Goal: Transaction & Acquisition: Purchase product/service

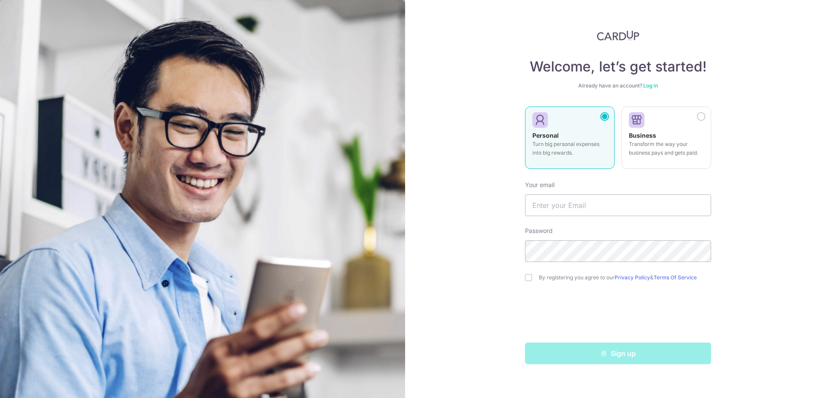
click at [559, 141] on p "Turn big personal expenses into big rewards." at bounding box center [570, 148] width 75 height 17
click at [557, 213] on input "text" at bounding box center [618, 205] width 186 height 22
type input "[EMAIL_ADDRESS][DOMAIN_NAME]"
click at [527, 274] on input "checkbox" at bounding box center [528, 277] width 7 height 7
checkbox input "true"
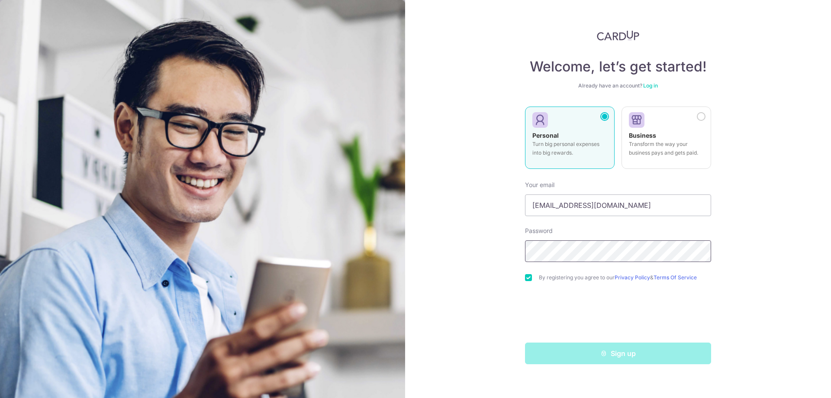
click at [478, 243] on div "Welcome, let’s get started! Already have an account? Log in Personal Turn big p…" at bounding box center [618, 199] width 426 height 398
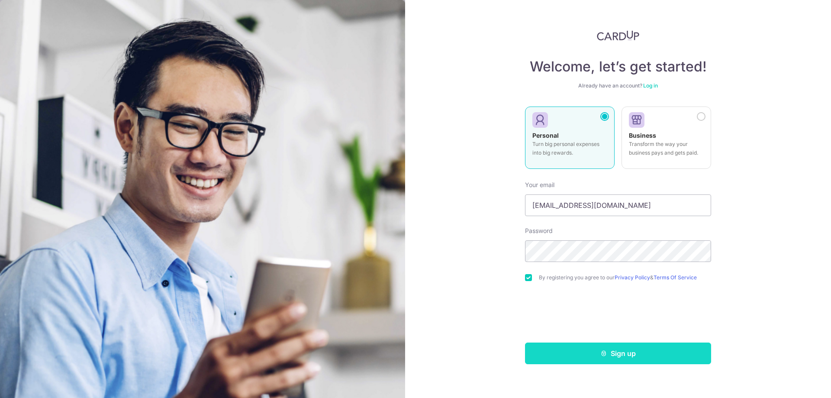
click at [584, 346] on button "Sign up" at bounding box center [618, 353] width 186 height 22
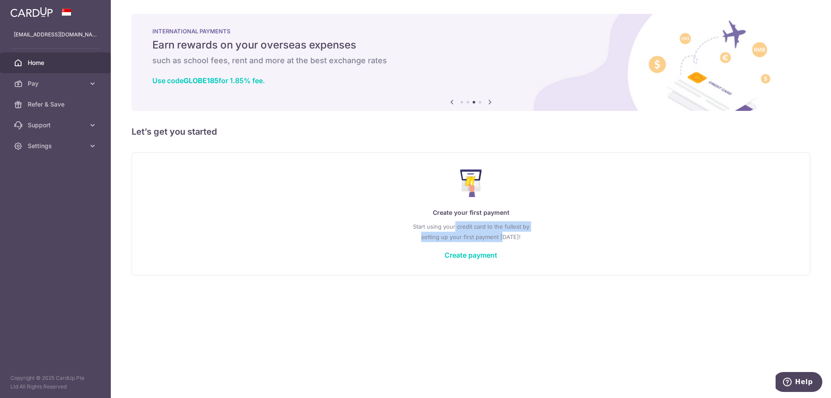
drag, startPoint x: 456, startPoint y: 228, endPoint x: 504, endPoint y: 239, distance: 49.4
click at [502, 239] on p "Start using your credit card to the fullest by setting up your first payment [D…" at bounding box center [470, 231] width 643 height 21
click at [512, 240] on p "Start using your credit card to the fullest by setting up your first payment to…" at bounding box center [470, 231] width 643 height 21
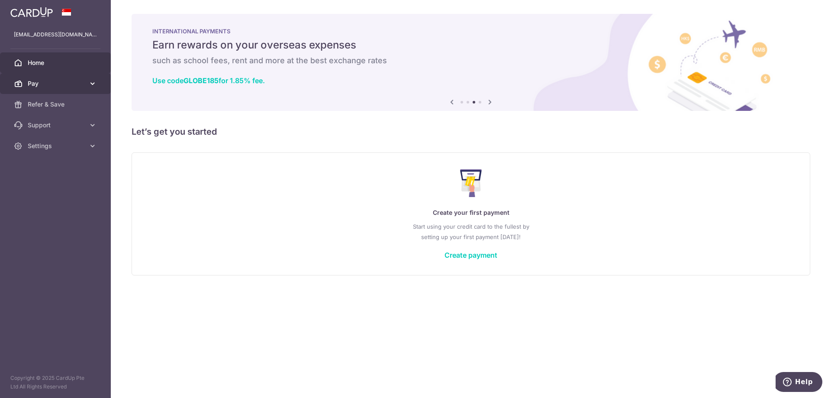
click at [88, 84] on icon at bounding box center [92, 83] width 9 height 9
click at [89, 84] on icon at bounding box center [92, 83] width 9 height 9
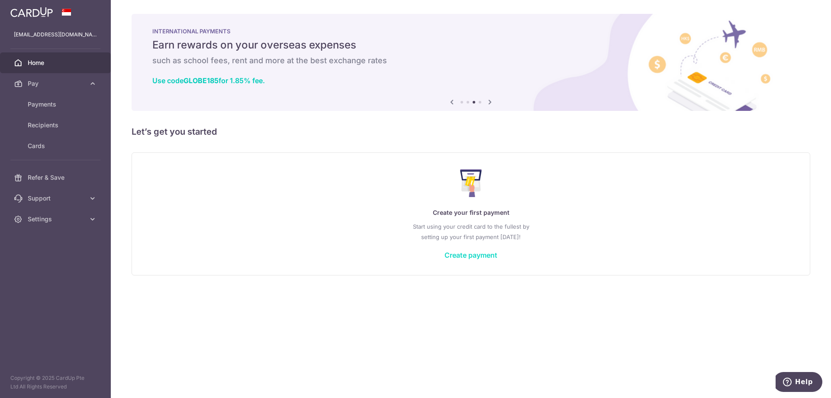
click at [473, 255] on link "Create payment" at bounding box center [471, 255] width 53 height 9
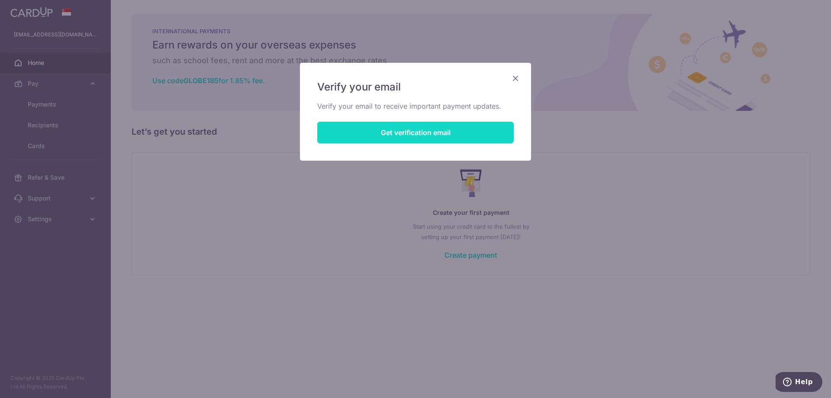
click at [427, 129] on button "Get verification email" at bounding box center [415, 133] width 197 height 22
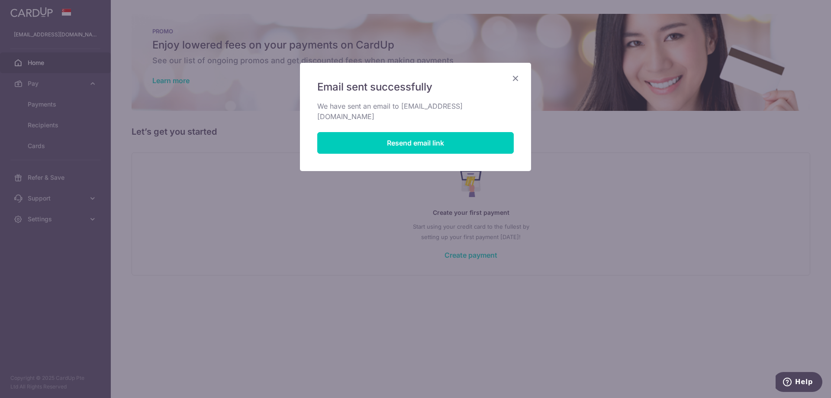
click at [515, 80] on icon "Close" at bounding box center [515, 78] width 10 height 11
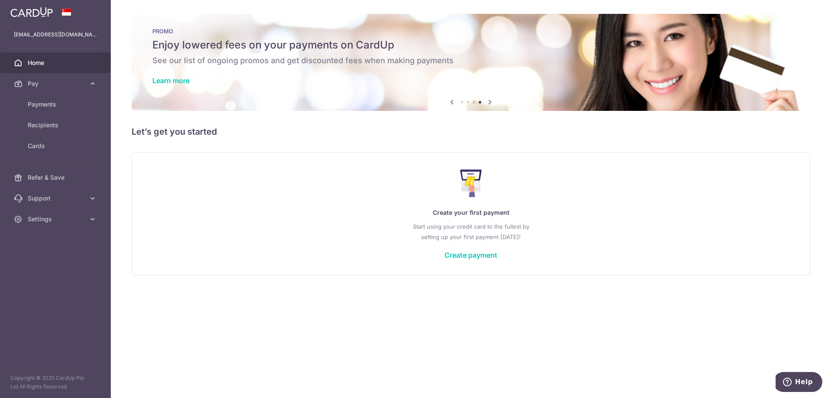
click at [33, 12] on img at bounding box center [31, 12] width 42 height 10
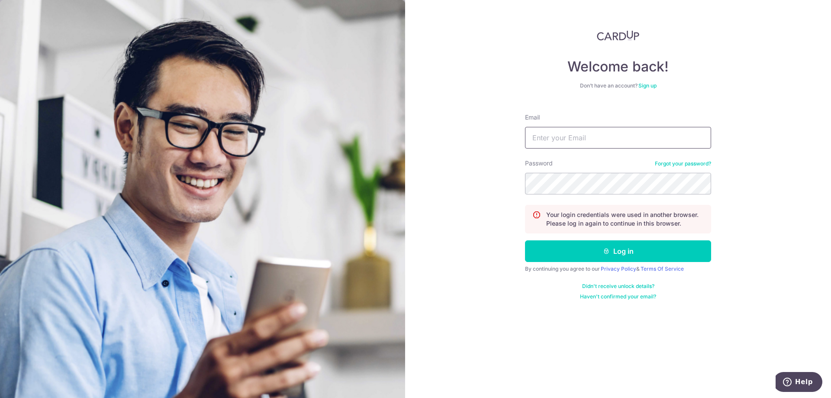
click at [590, 132] on input "Email" at bounding box center [618, 138] width 186 height 22
type input "[EMAIL_ADDRESS][DOMAIN_NAME]"
click at [525, 240] on button "Log in" at bounding box center [618, 251] width 186 height 22
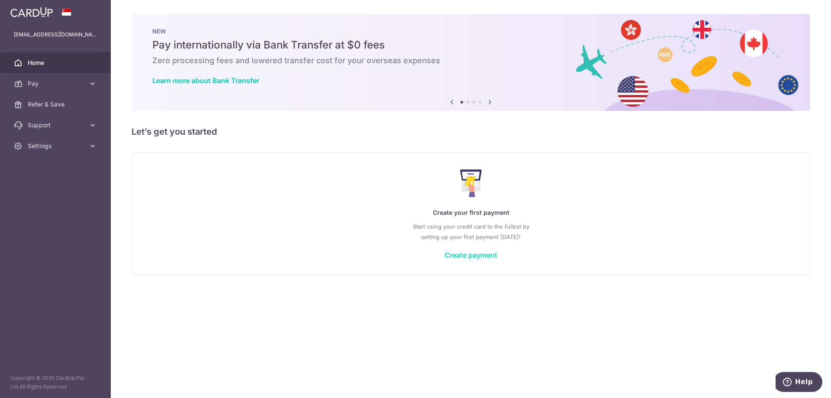
click at [463, 251] on link "Create payment" at bounding box center [471, 255] width 53 height 9
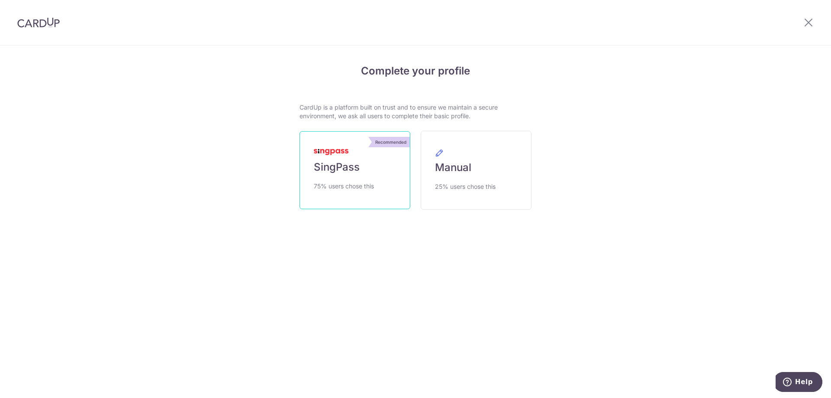
click at [353, 159] on link "Recommended SingPass 75% users chose this" at bounding box center [355, 170] width 111 height 78
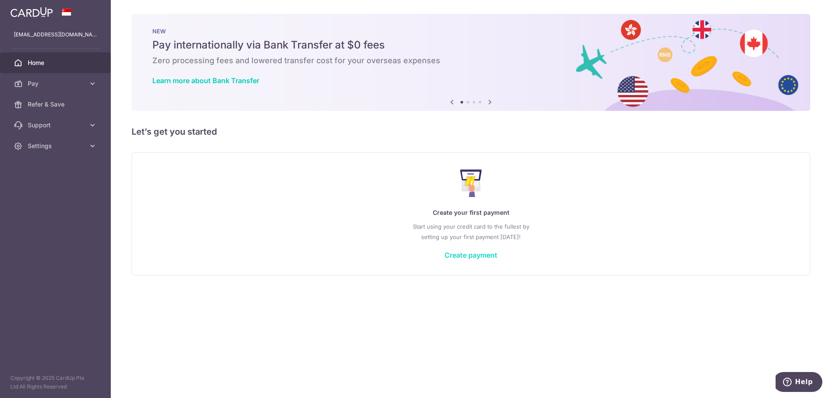
click at [481, 254] on link "Create payment" at bounding box center [471, 255] width 53 height 9
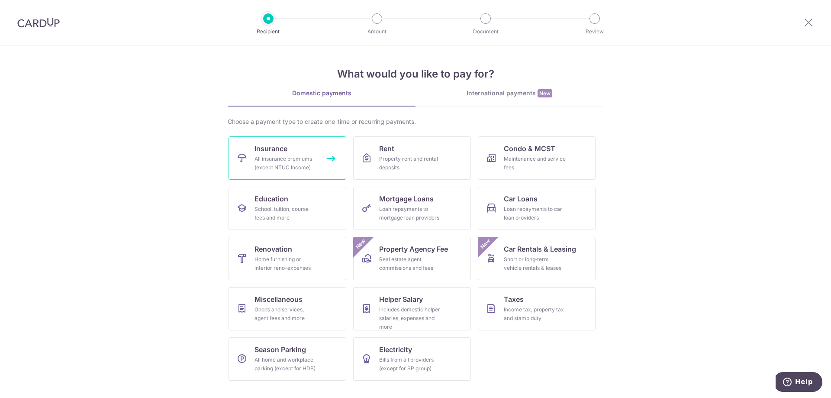
click at [303, 161] on div "All insurance premiums (except NTUC Income)" at bounding box center [286, 163] width 62 height 17
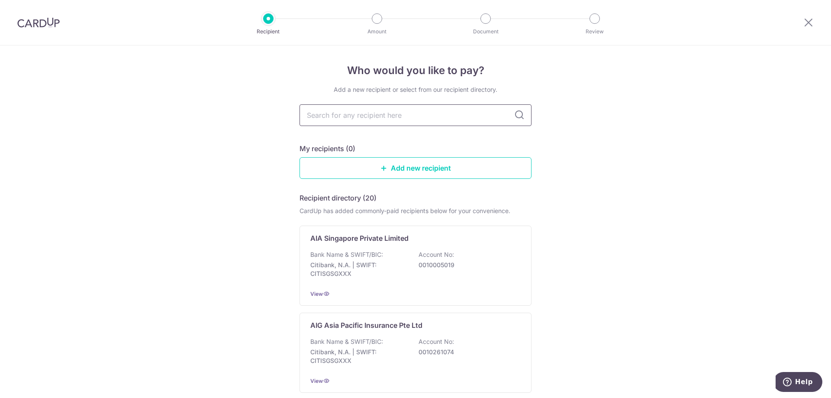
click at [409, 117] on input "text" at bounding box center [416, 115] width 232 height 22
type input "singlife"
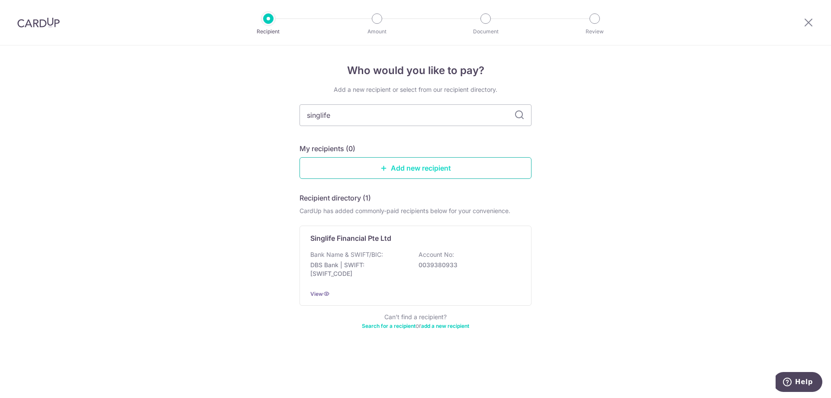
click at [411, 165] on link "Add new recipient" at bounding box center [416, 168] width 232 height 22
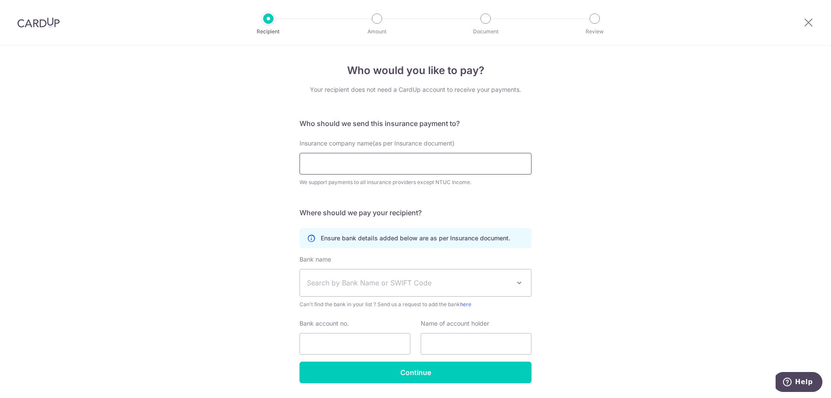
click at [411, 165] on input "Insurance company name(as per Insurance document)" at bounding box center [416, 164] width 232 height 22
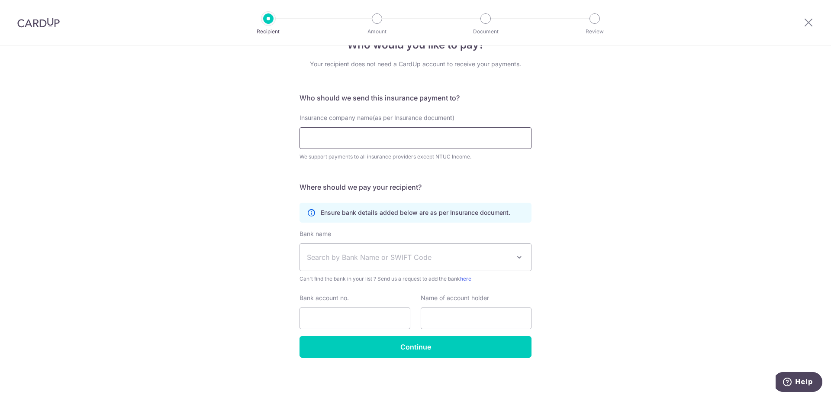
scroll to position [26, 0]
click at [388, 256] on span "Search by Bank Name or SWIFT Code" at bounding box center [408, 257] width 203 height 10
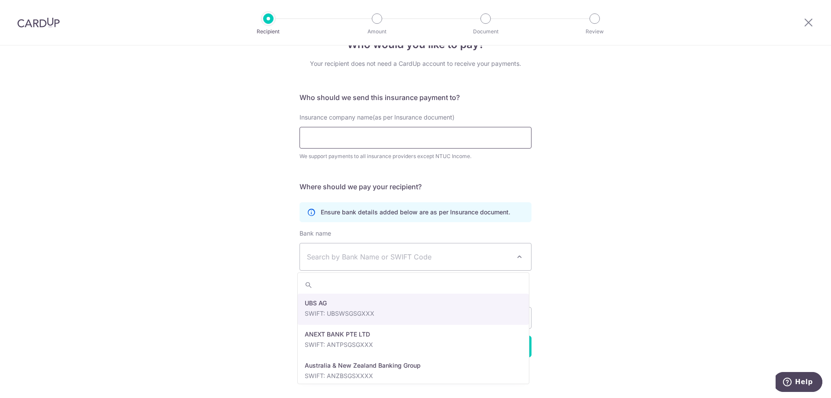
click at [404, 142] on input "Insurance company name(as per Insurance document)" at bounding box center [416, 138] width 232 height 22
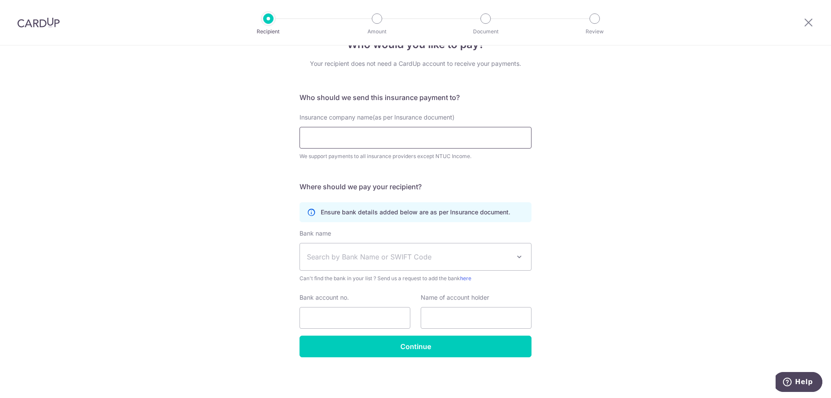
click at [332, 143] on input "Insurance company name(as per Insurance document)" at bounding box center [416, 138] width 232 height 22
type input "Singlife"
click at [277, 178] on div "Who would you like to pay? Your recipient does not need a CardUp account to rec…" at bounding box center [415, 208] width 831 height 378
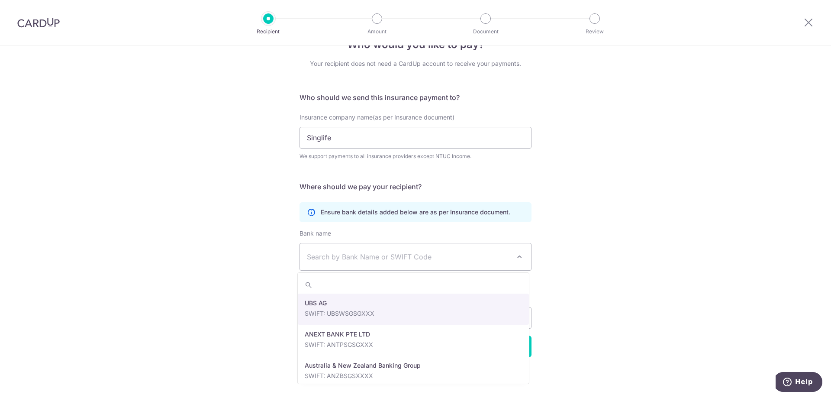
click at [384, 259] on span "Search by Bank Name or SWIFT Code" at bounding box center [408, 257] width 203 height 10
click at [263, 121] on div "Who would you like to pay? Your recipient does not need a CardUp account to rec…" at bounding box center [415, 208] width 831 height 378
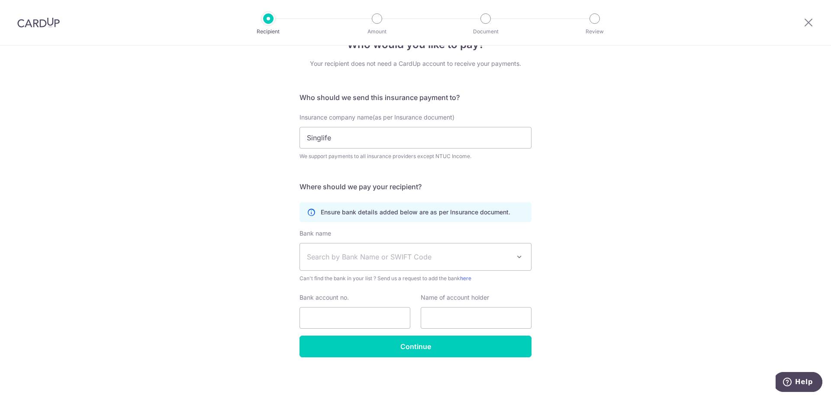
click at [408, 253] on span "Search by Bank Name or SWIFT Code" at bounding box center [408, 257] width 203 height 10
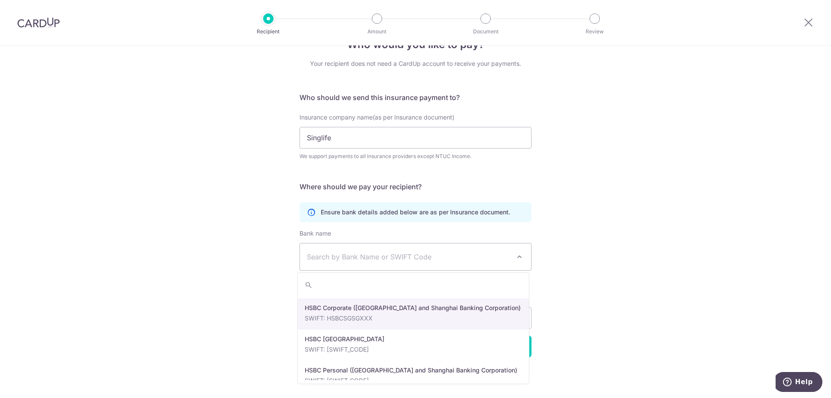
scroll to position [996, 0]
click at [273, 197] on div "Who would you like to pay? Your recipient does not need a CardUp account to rec…" at bounding box center [415, 208] width 831 height 378
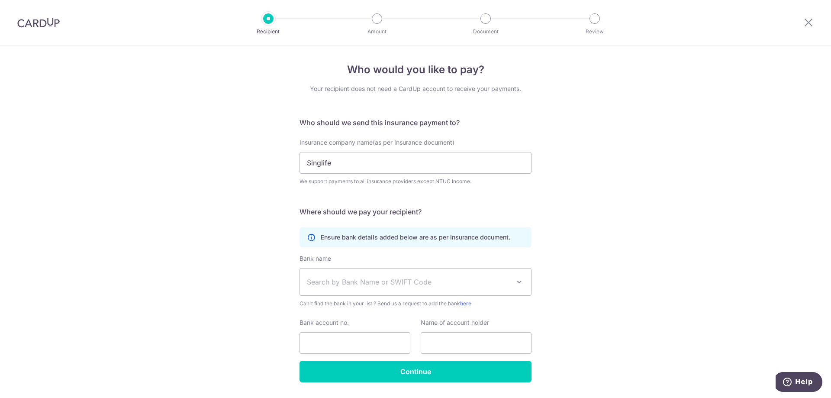
scroll to position [0, 0]
click at [37, 26] on img at bounding box center [38, 22] width 42 height 10
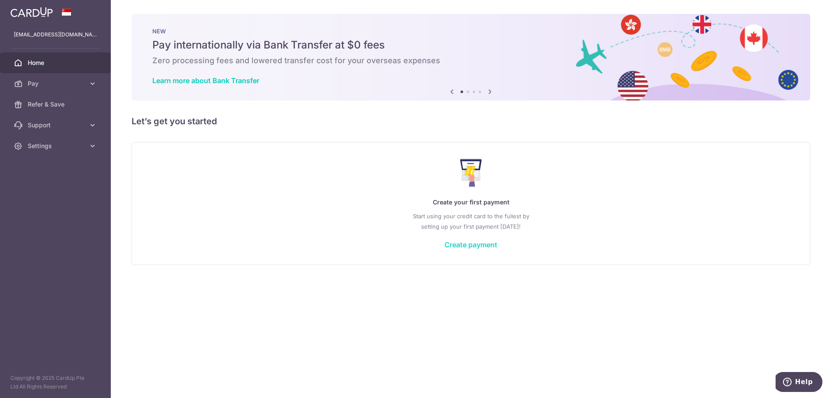
click at [475, 242] on link "Create payment" at bounding box center [471, 244] width 53 height 9
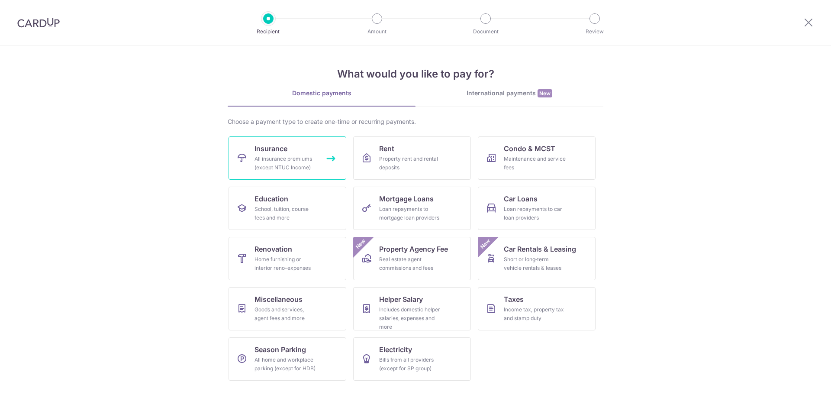
click at [279, 155] on div "All insurance premiums (except NTUC Income)" at bounding box center [286, 163] width 62 height 17
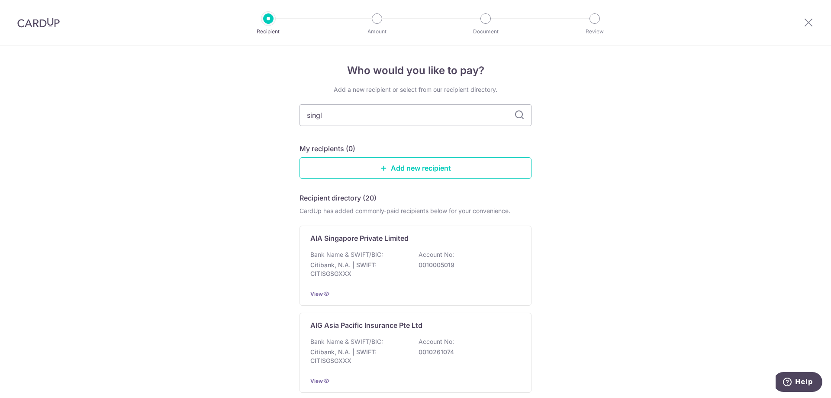
type input "singli"
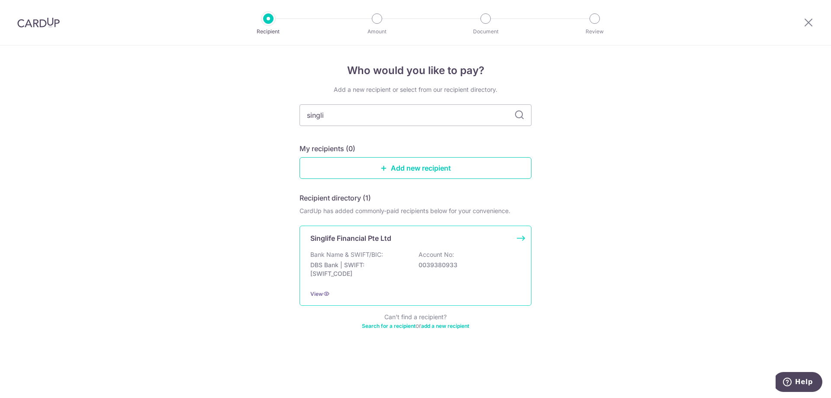
click at [384, 241] on p "Singlife Financial Pte Ltd" at bounding box center [350, 238] width 81 height 10
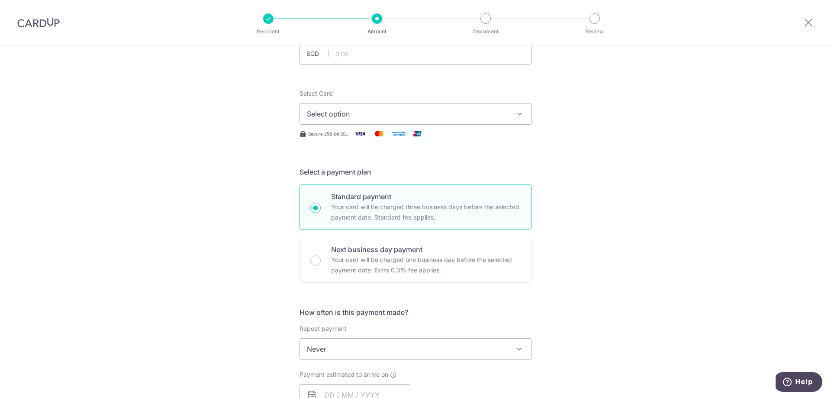
scroll to position [43, 0]
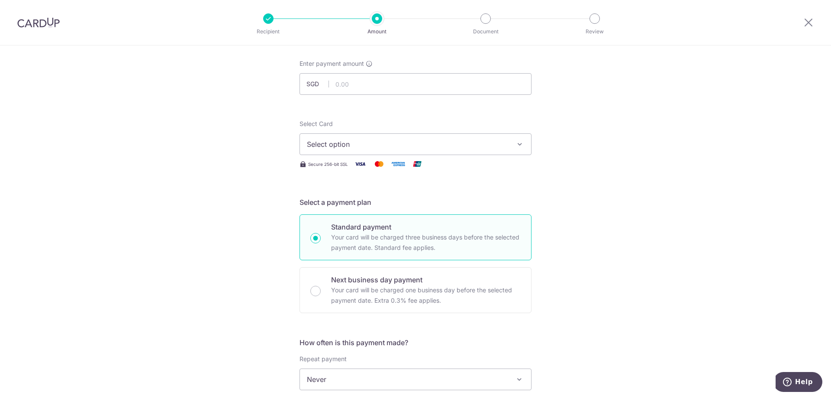
click at [346, 151] on button "Select option" at bounding box center [416, 144] width 232 height 22
click at [357, 171] on span "Add credit card" at bounding box center [424, 168] width 202 height 9
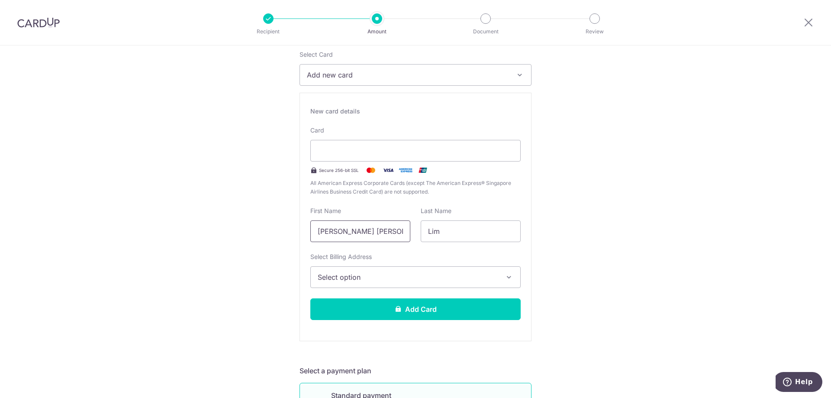
scroll to position [130, 0]
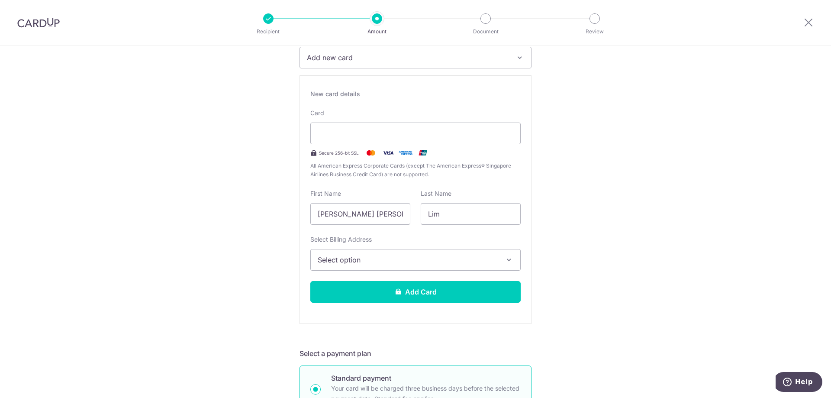
click at [345, 255] on span "Select option" at bounding box center [408, 260] width 180 height 10
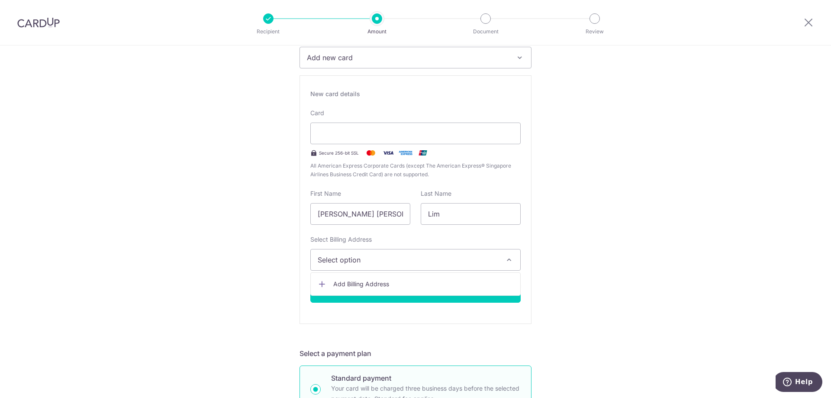
click at [347, 282] on span "Add Billing Address" at bounding box center [423, 284] width 180 height 9
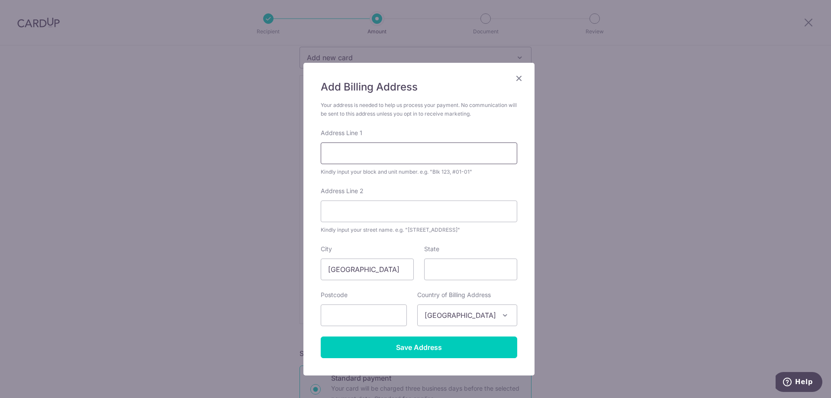
click at [357, 154] on input "Address Line 1" at bounding box center [419, 153] width 197 height 22
click at [336, 209] on input "Address Line 2" at bounding box center [419, 211] width 197 height 22
drag, startPoint x: 452, startPoint y: 149, endPoint x: 344, endPoint y: 148, distance: 107.4
click at [344, 148] on input "467B Bukit Batok West Ave 9" at bounding box center [419, 153] width 197 height 22
click at [342, 152] on input "467B #12-541" at bounding box center [419, 153] width 197 height 22
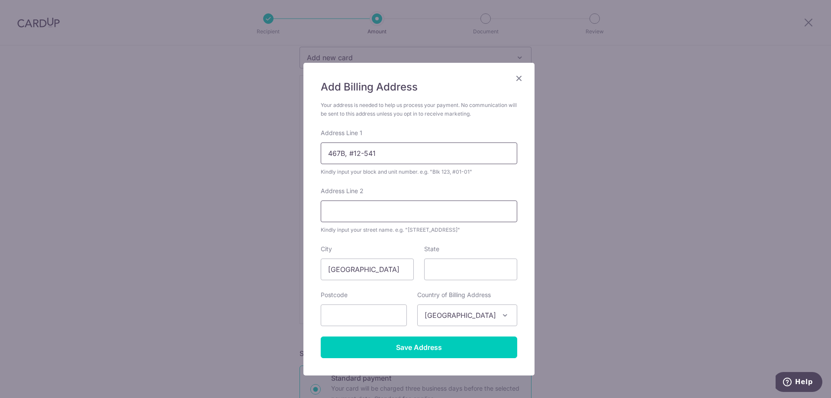
type input "467B, #12-541"
click at [361, 212] on input "Address Line 2" at bounding box center [419, 211] width 197 height 22
type input "Bukit Batok West Ave 9"
click at [448, 271] on input "State" at bounding box center [470, 269] width 93 height 22
click at [393, 311] on input "text" at bounding box center [364, 315] width 86 height 22
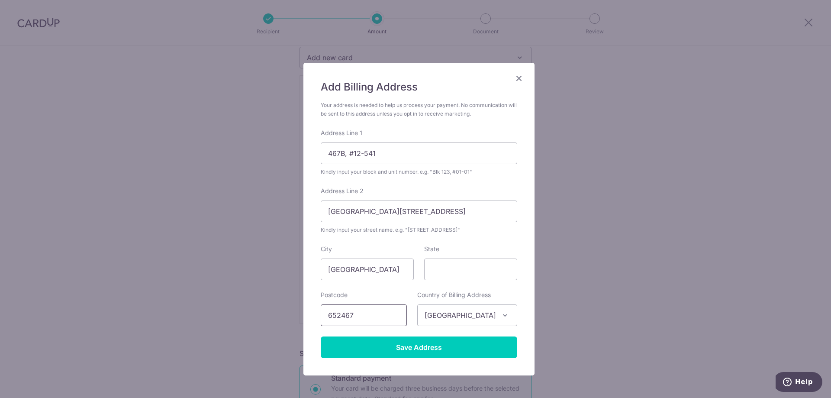
type input "652467"
click at [546, 282] on div "Add Billing Address Your address is needed to help us process your payment. No …" at bounding box center [415, 199] width 831 height 398
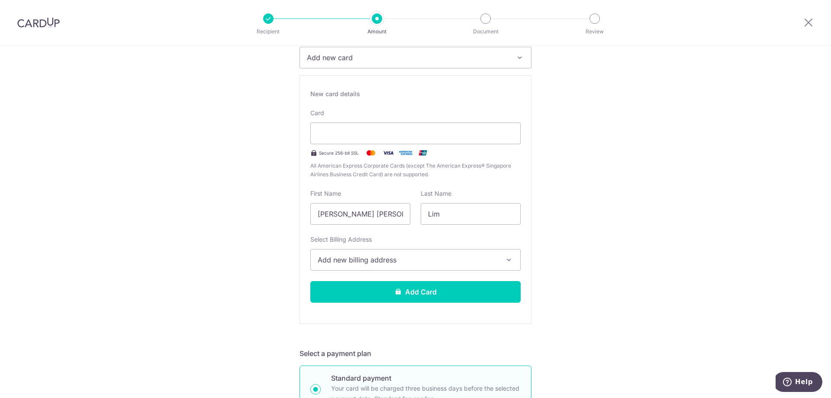
click at [426, 261] on span "Add new billing address" at bounding box center [408, 260] width 180 height 10
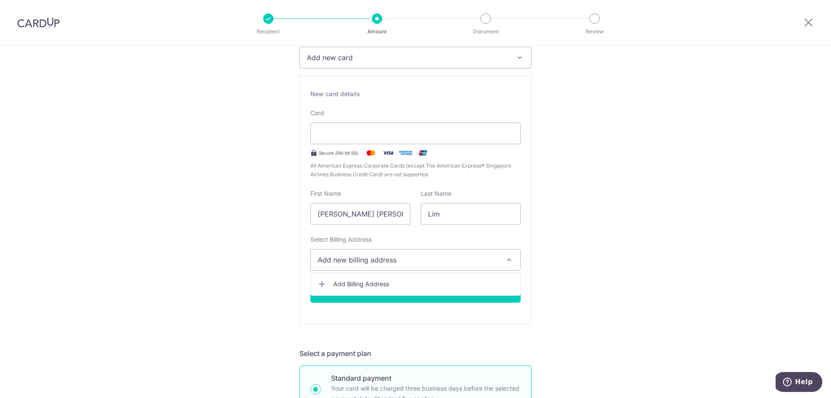
click at [388, 281] on span "Add Billing Address" at bounding box center [423, 284] width 180 height 9
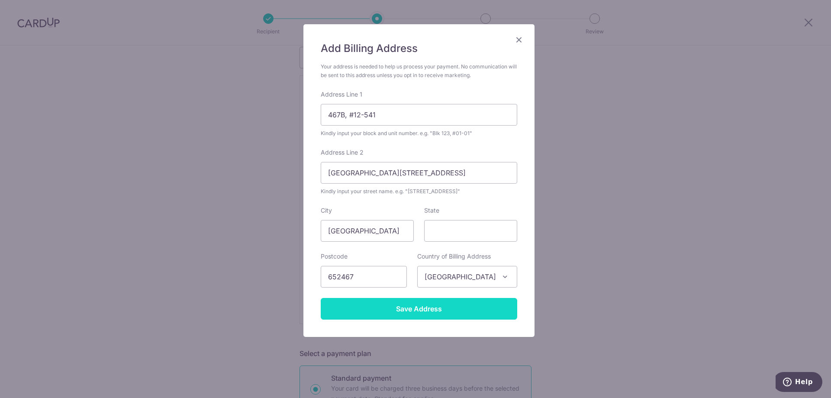
scroll to position [40, 0]
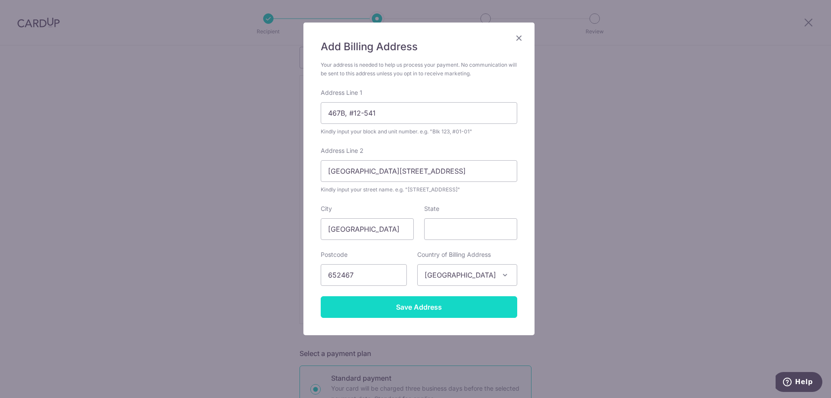
click at [430, 304] on input "Save Address" at bounding box center [419, 307] width 197 height 22
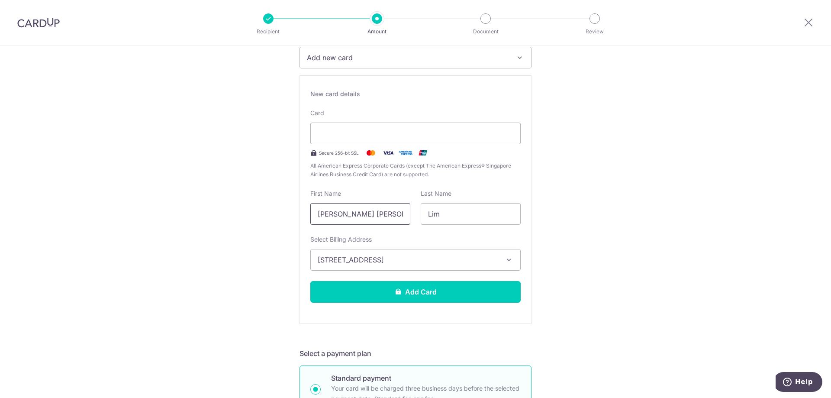
scroll to position [0, 12]
drag, startPoint x: 390, startPoint y: 215, endPoint x: 417, endPoint y: 214, distance: 27.3
click at [417, 214] on div "First Name Nicolette Genevieve Jacobina Last Name Lim" at bounding box center [415, 207] width 221 height 36
click at [399, 216] on input "[PERSON_NAME] [PERSON_NAME]" at bounding box center [360, 214] width 100 height 22
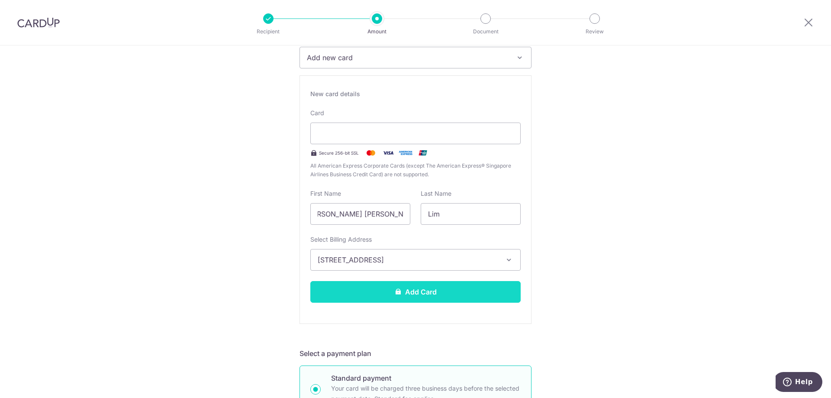
click at [406, 285] on button "Add Card" at bounding box center [415, 292] width 210 height 22
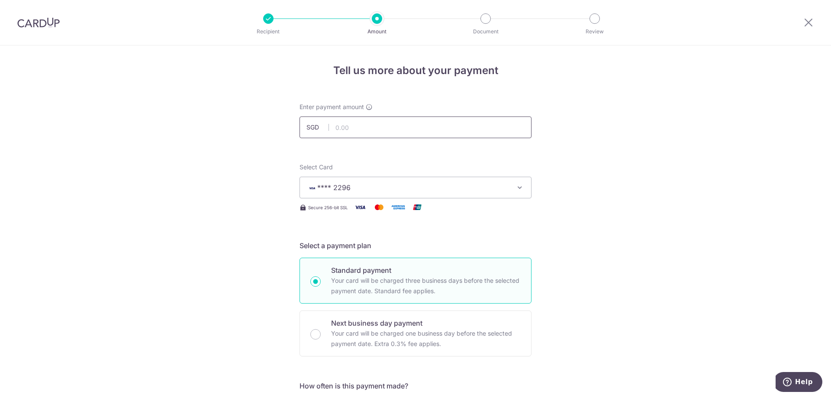
click at [358, 118] on input "text" at bounding box center [416, 127] width 232 height 22
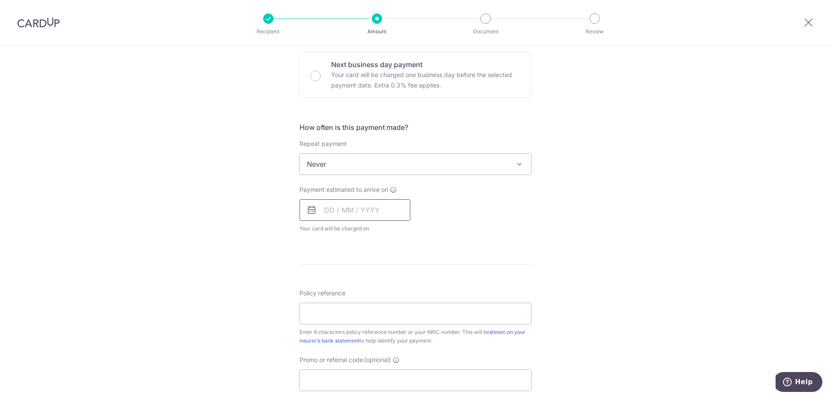
scroll to position [260, 0]
click at [329, 203] on input "text" at bounding box center [355, 209] width 111 height 22
type input "4,019.05"
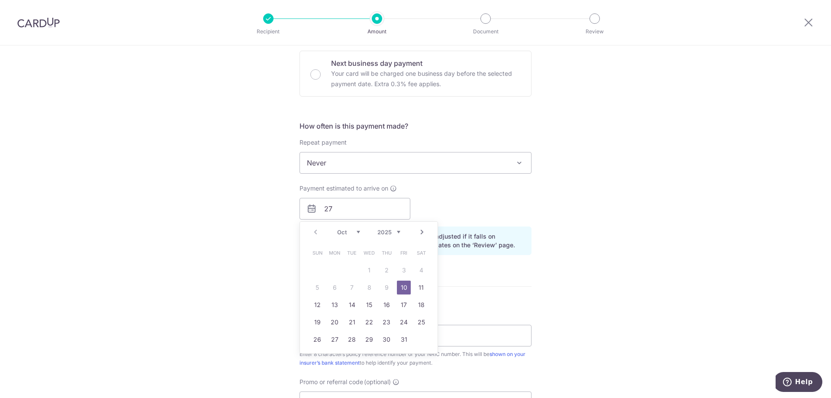
click at [313, 230] on div "Prev Next Oct Nov Dec 2025 2026 2027 2028 2029 2030 2031 2032 2033 2034 2035" at bounding box center [369, 232] width 138 height 21
click at [455, 184] on div "Payment estimated to arrive on 27 Prev Next Oct Nov Dec 2025 2026 2027 2028 202…" at bounding box center [415, 202] width 242 height 36
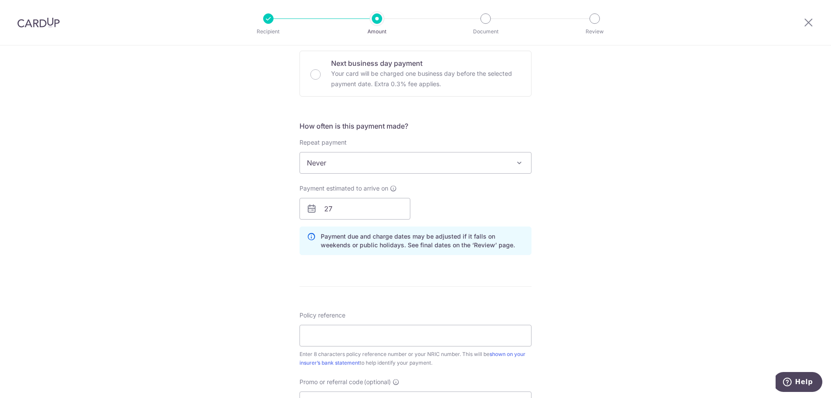
click at [418, 239] on p "Payment due and charge dates may be adjusted if it falls on weekends or public …" at bounding box center [422, 240] width 203 height 17
click at [337, 218] on input "27" at bounding box center [355, 209] width 111 height 22
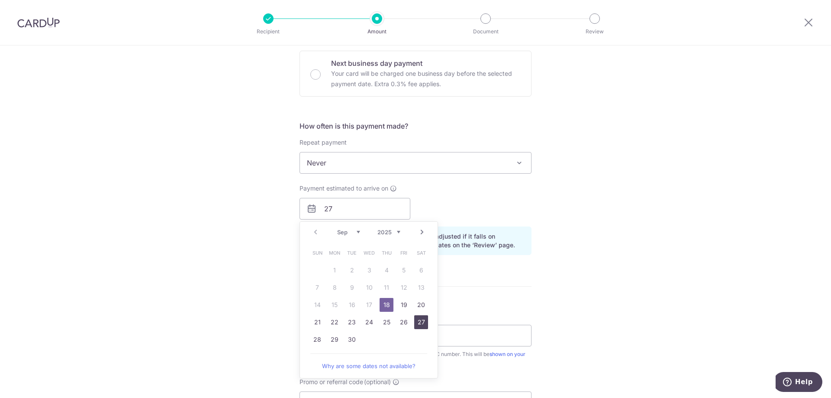
click at [418, 324] on link "27" at bounding box center [421, 322] width 14 height 14
type input "27/09/2025"
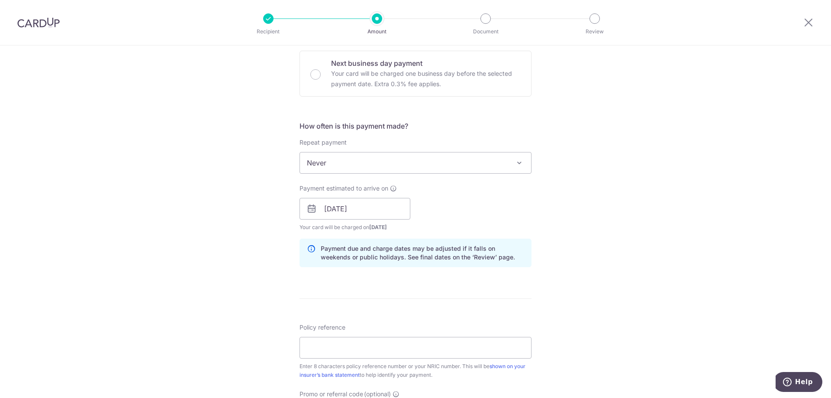
click at [428, 296] on form "Enter payment amount SGD 4,019.05 4019.05 Card added successfully Select Card *…" at bounding box center [416, 203] width 232 height 721
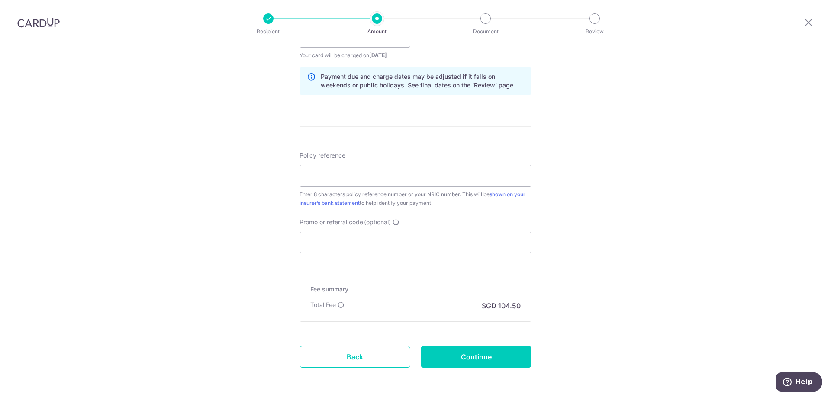
scroll to position [433, 0]
click at [339, 181] on input "Policy reference" at bounding box center [416, 175] width 232 height 22
paste input "82263271"
type input "82263271"
click at [360, 239] on input "Promo or referral code (optional)" at bounding box center [416, 241] width 232 height 22
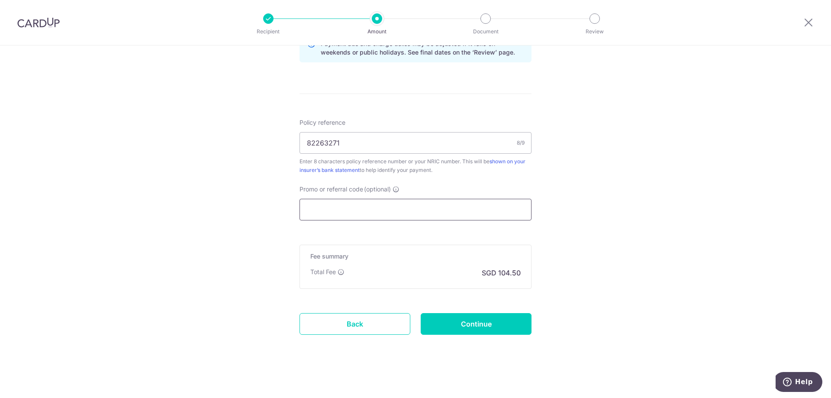
scroll to position [466, 0]
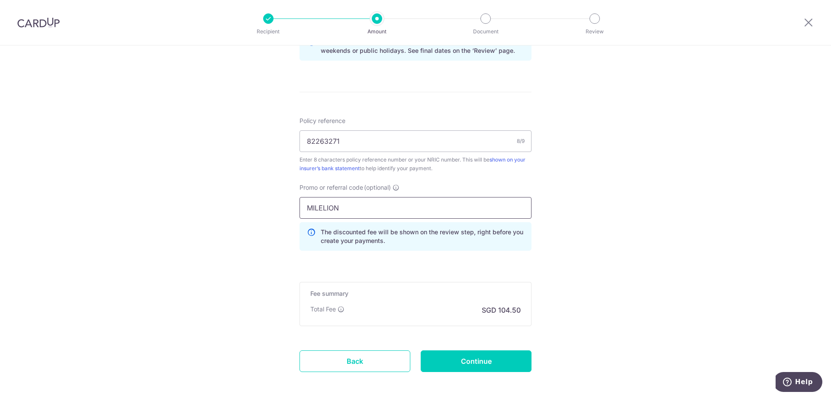
type input "MILELION"
click at [555, 244] on div "Tell us more about your payment Enter payment amount SGD 4,019.05 4019.05 Card …" at bounding box center [415, 8] width 831 height 858
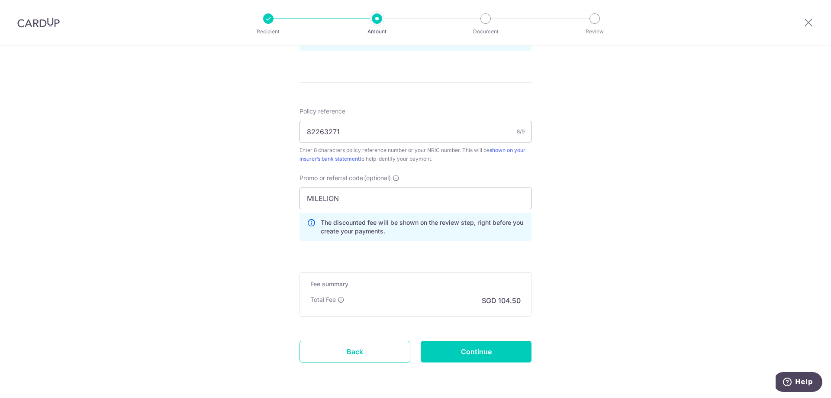
scroll to position [476, 0]
click at [420, 199] on input "MILELION" at bounding box center [416, 198] width 232 height 22
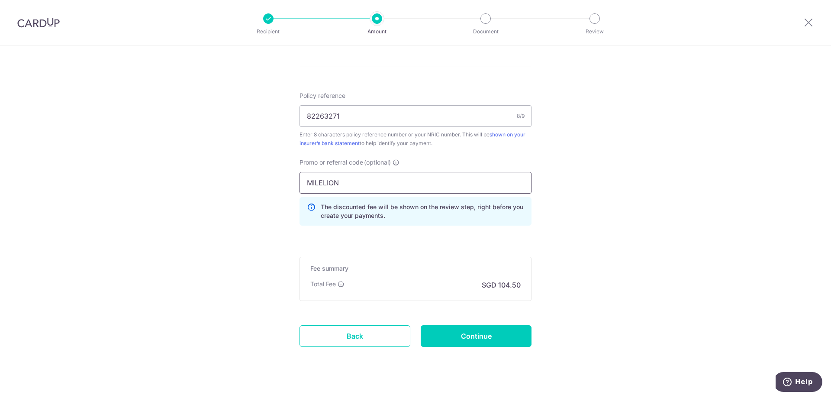
scroll to position [505, 0]
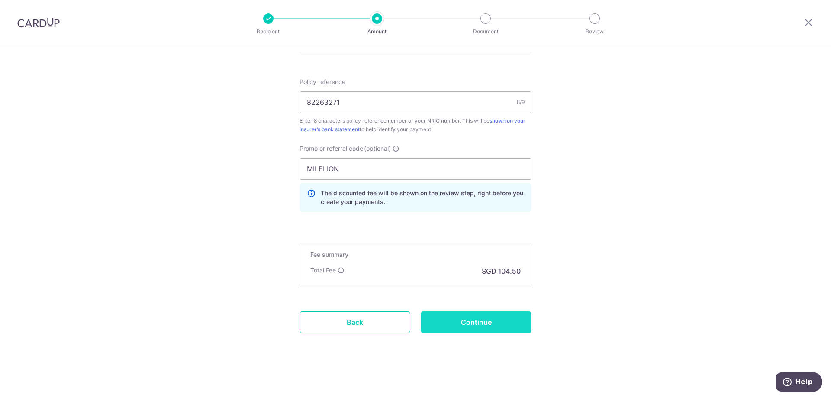
click at [459, 323] on input "Continue" at bounding box center [476, 322] width 111 height 22
type input "Create Schedule"
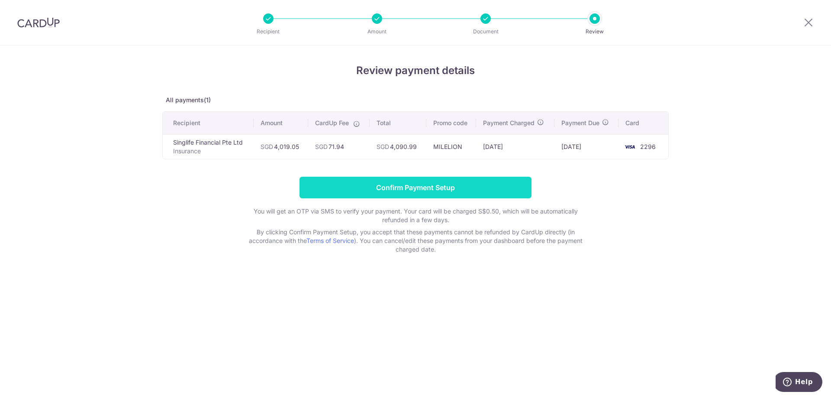
click at [407, 185] on input "Confirm Payment Setup" at bounding box center [416, 188] width 232 height 22
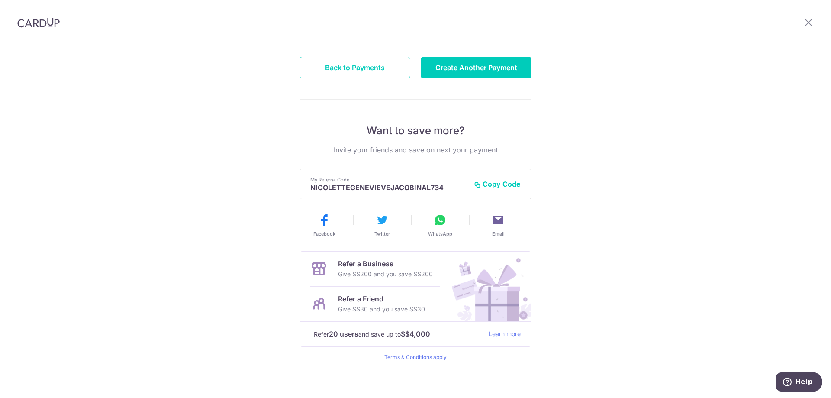
scroll to position [110, 0]
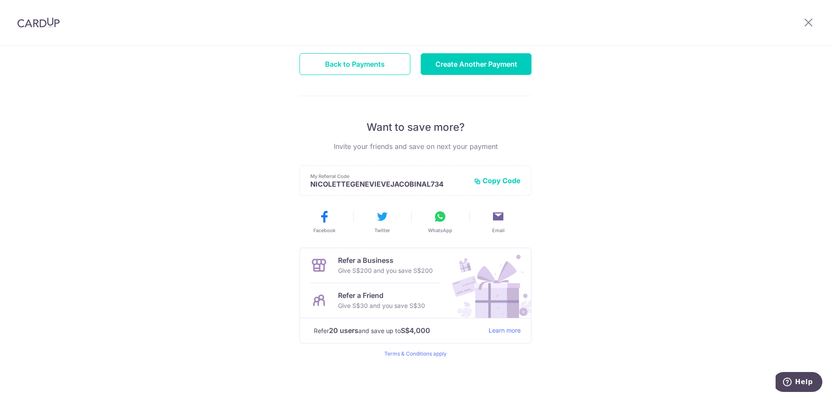
click at [483, 181] on button "Copy Code" at bounding box center [497, 180] width 47 height 9
click at [438, 220] on icon at bounding box center [440, 217] width 14 height 14
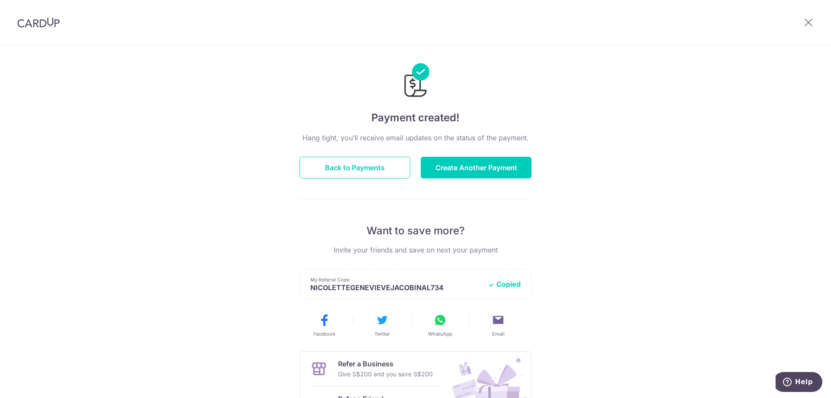
scroll to position [0, 0]
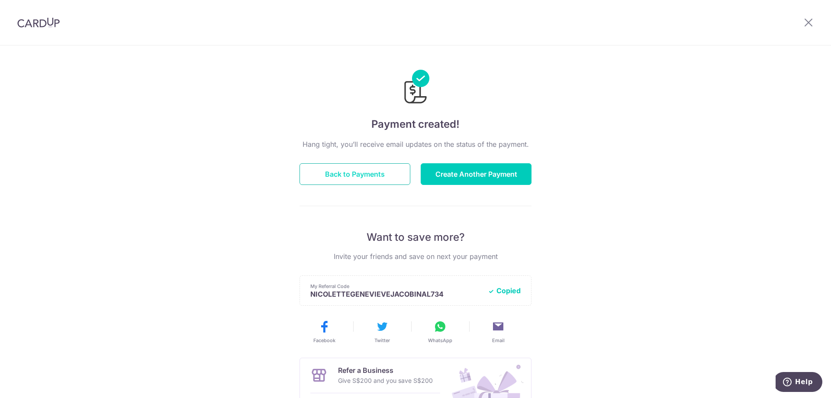
click at [375, 170] on button "Back to Payments" at bounding box center [355, 174] width 111 height 22
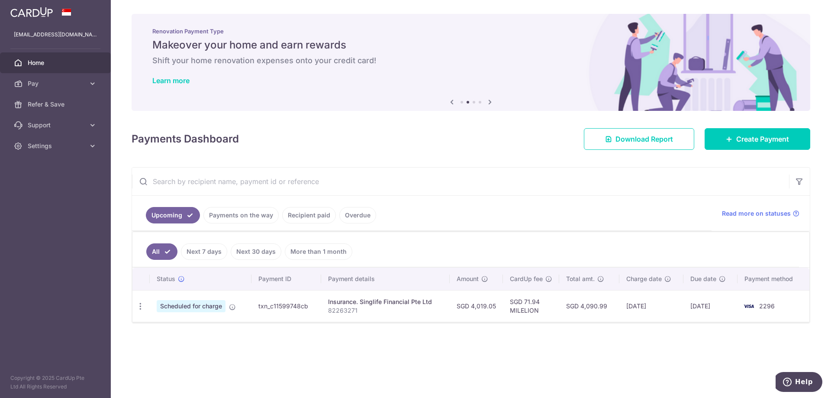
drag, startPoint x: 368, startPoint y: 300, endPoint x: 414, endPoint y: 306, distance: 47.0
click at [414, 306] on div "Insurance. Singlife Financial Pte Ltd" at bounding box center [385, 301] width 115 height 9
click at [423, 304] on div "Insurance. Singlife Financial Pte Ltd" at bounding box center [385, 301] width 115 height 9
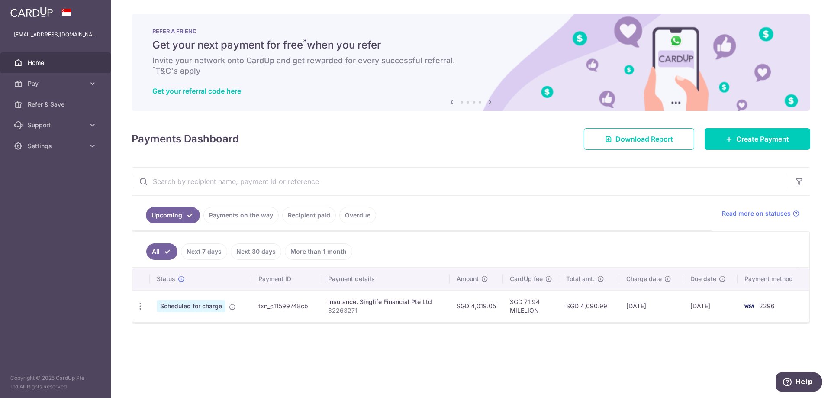
click at [604, 307] on td "SGD 4,090.99" at bounding box center [589, 306] width 60 height 32
click at [772, 308] on span "2296" at bounding box center [767, 305] width 16 height 7
click at [760, 143] on span "Create Payment" at bounding box center [762, 139] width 53 height 10
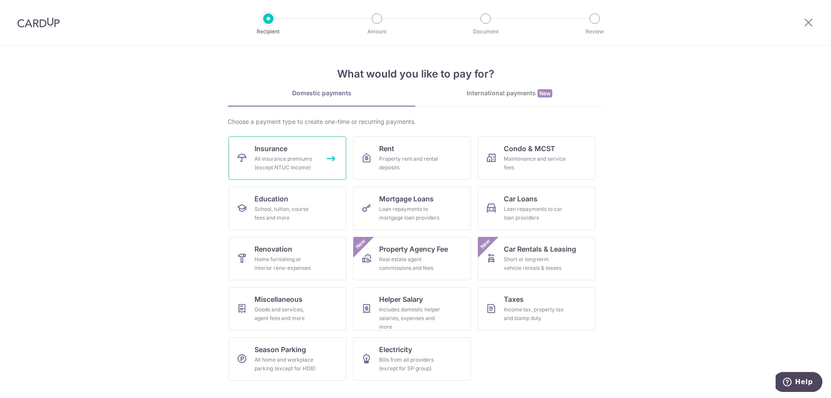
click at [325, 153] on link "Insurance All insurance premiums (except NTUC Income)" at bounding box center [288, 157] width 118 height 43
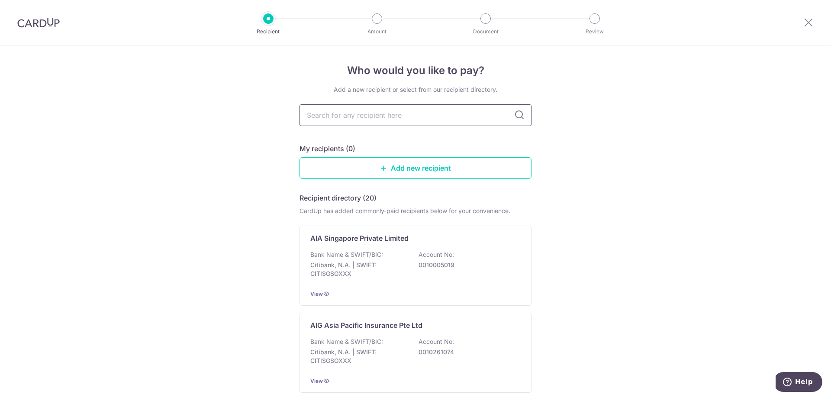
click at [360, 114] on input "text" at bounding box center [416, 115] width 232 height 22
type input "[GEOGRAPHIC_DATA]"
type input "singapore life"
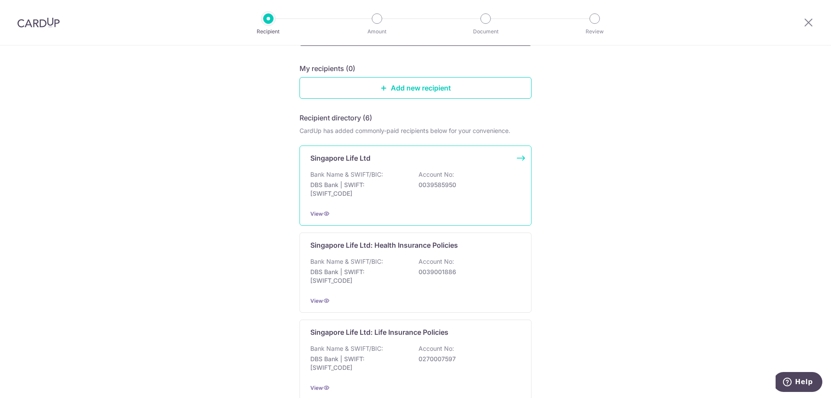
scroll to position [130, 0]
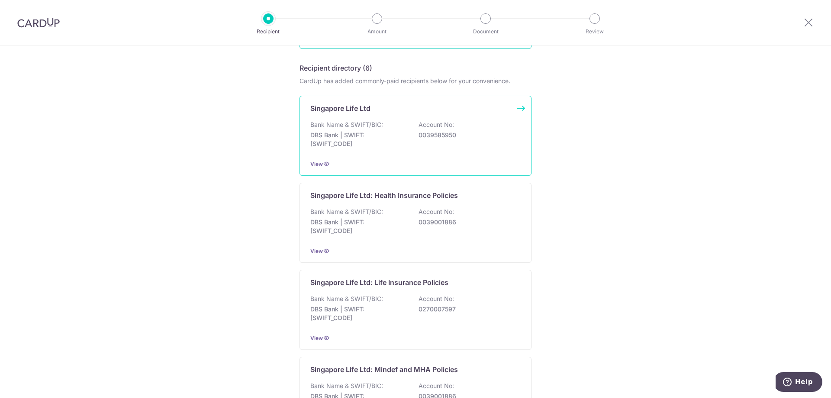
click at [433, 156] on div "Singapore Life Ltd Bank Name & SWIFT/BIC: DBS Bank | SWIFT: [SWIFT_CODE] Accoun…" at bounding box center [416, 136] width 232 height 80
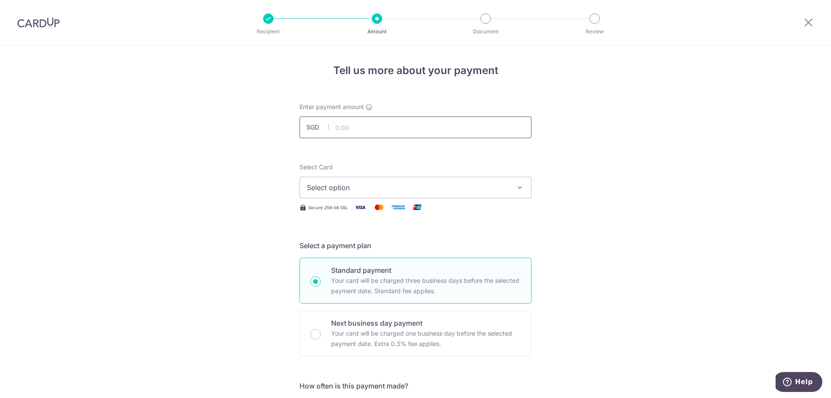
click at [403, 127] on input "text" at bounding box center [416, 127] width 232 height 22
type input "4,019.05"
click at [382, 191] on span "Select option" at bounding box center [408, 187] width 202 height 10
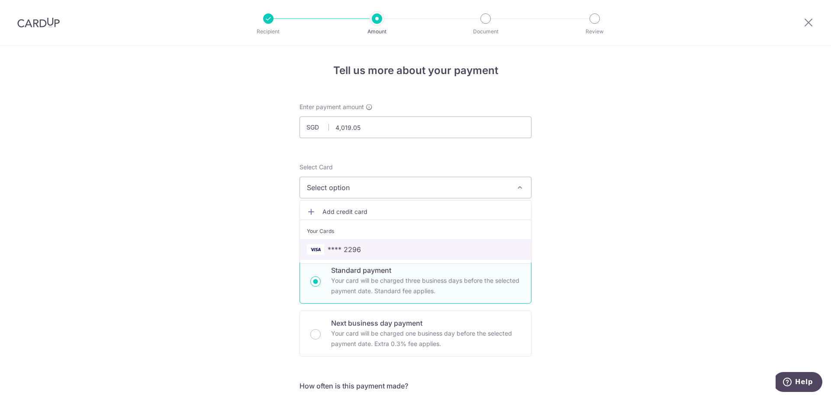
click at [353, 249] on span "**** 2296" at bounding box center [344, 249] width 33 height 10
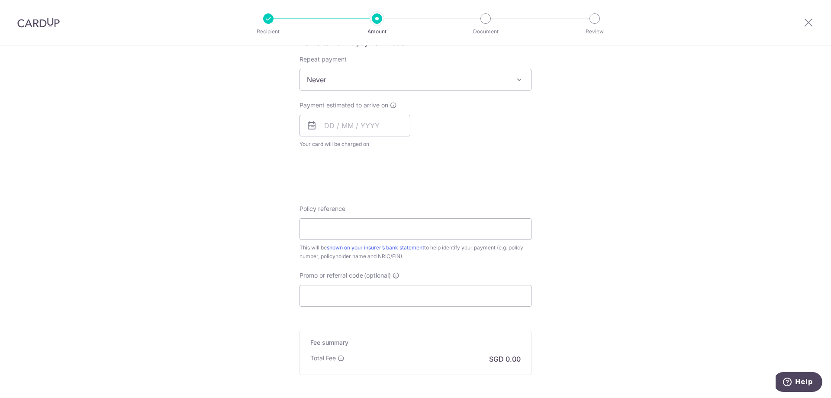
scroll to position [346, 0]
click at [338, 123] on input "text" at bounding box center [355, 122] width 111 height 22
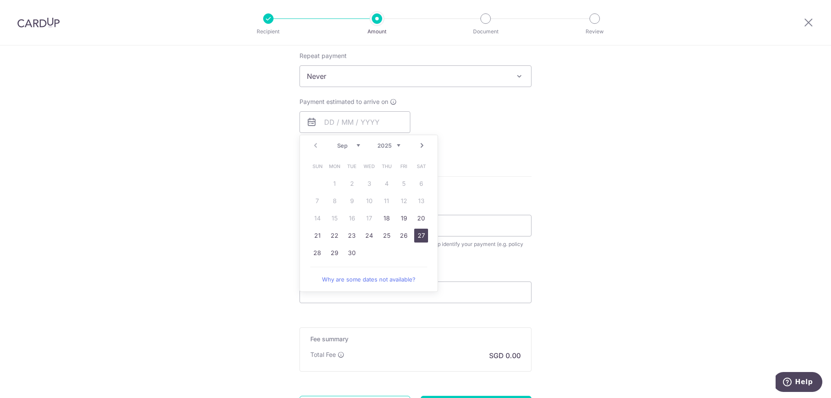
click at [416, 239] on link "27" at bounding box center [421, 236] width 14 height 14
type input "[DATE]"
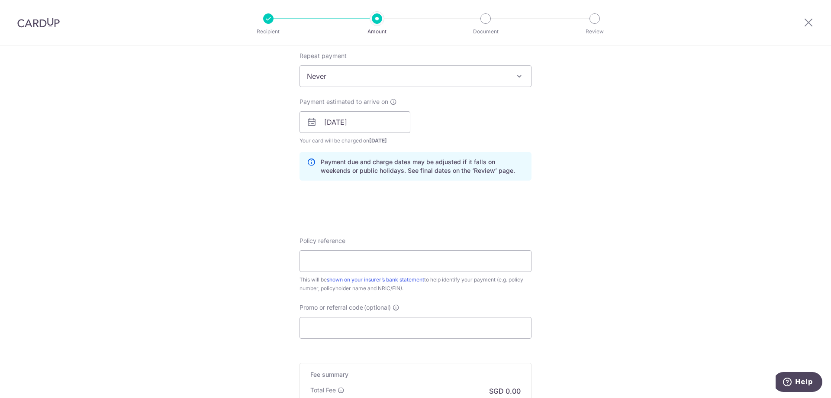
click at [454, 222] on form "Enter payment amount SGD 4,019.05 4019.05 Select Card **** 2296 Add credit card…" at bounding box center [416, 116] width 232 height 721
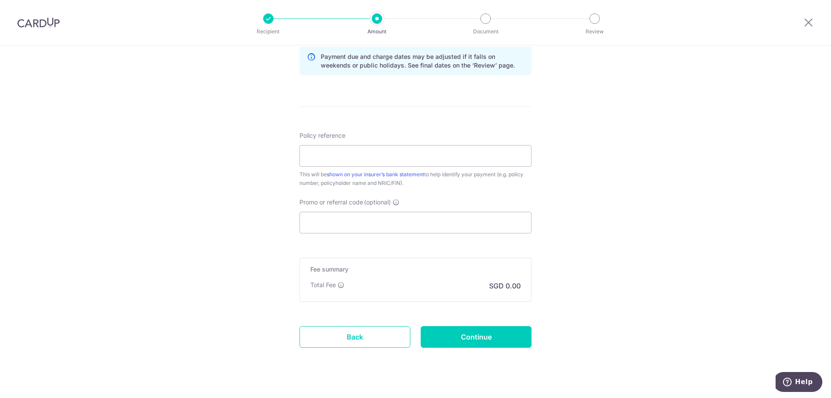
scroll to position [466, 0]
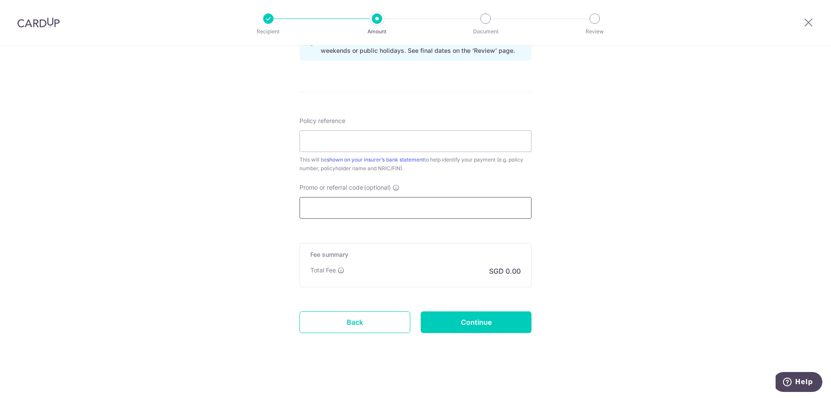
click at [433, 211] on input "Promo or referral code (optional)" at bounding box center [416, 208] width 232 height 22
drag, startPoint x: 361, startPoint y: 323, endPoint x: 453, endPoint y: 36, distance: 302.3
click at [360, 324] on link "Back" at bounding box center [355, 322] width 111 height 22
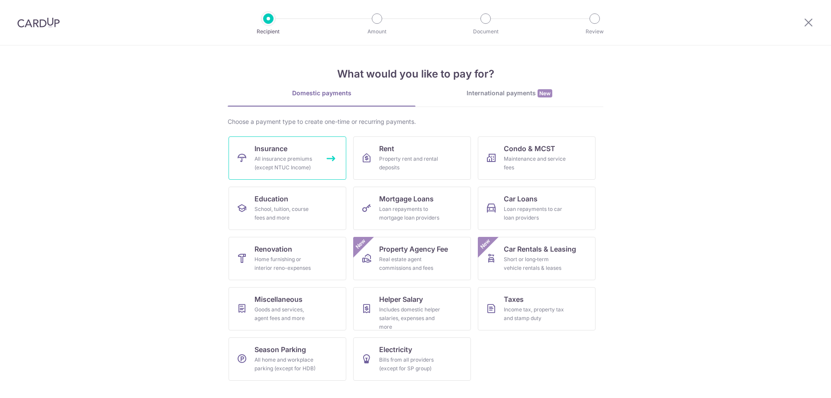
click at [269, 166] on div "All insurance premiums (except NTUC Income)" at bounding box center [286, 163] width 62 height 17
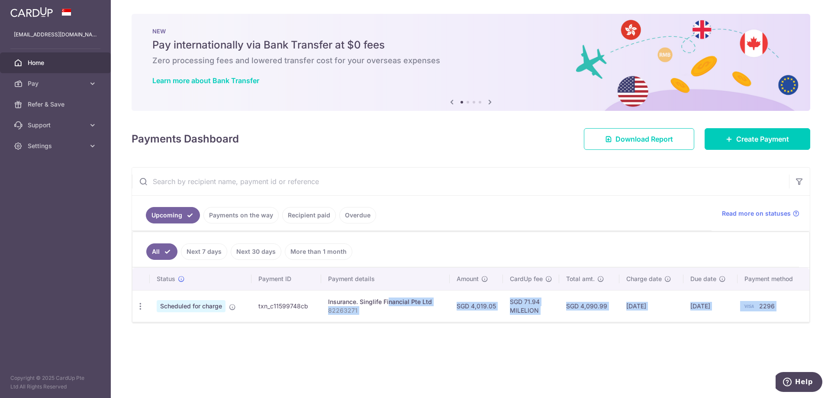
drag, startPoint x: 368, startPoint y: 303, endPoint x: 444, endPoint y: 325, distance: 78.4
click at [444, 325] on div "× Pause Schedule Pause all future payments in this series Pause just this one p…" at bounding box center [471, 199] width 720 height 398
click at [428, 316] on td "Insurance. Singlife Financial Pte Ltd 82263271" at bounding box center [385, 306] width 129 height 32
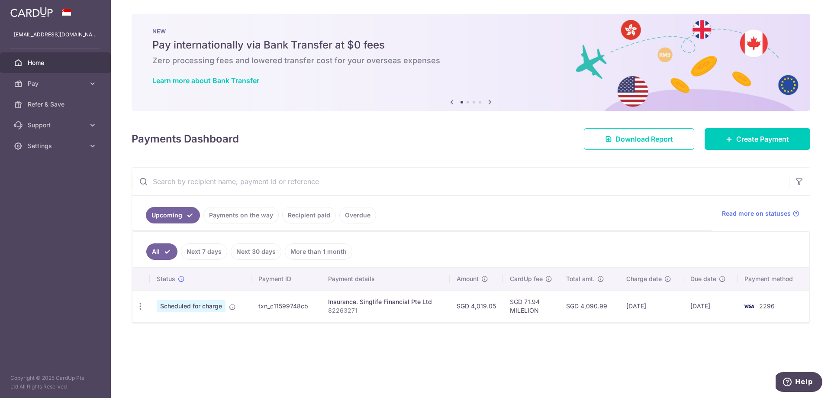
click at [403, 298] on div "Insurance. Singlife Financial Pte Ltd" at bounding box center [385, 301] width 115 height 9
click at [404, 273] on th "Payment details" at bounding box center [385, 279] width 129 height 23
click at [360, 271] on th "Payment details" at bounding box center [385, 279] width 129 height 23
click at [362, 275] on th "Payment details" at bounding box center [385, 279] width 129 height 23
click at [90, 84] on icon at bounding box center [92, 83] width 9 height 9
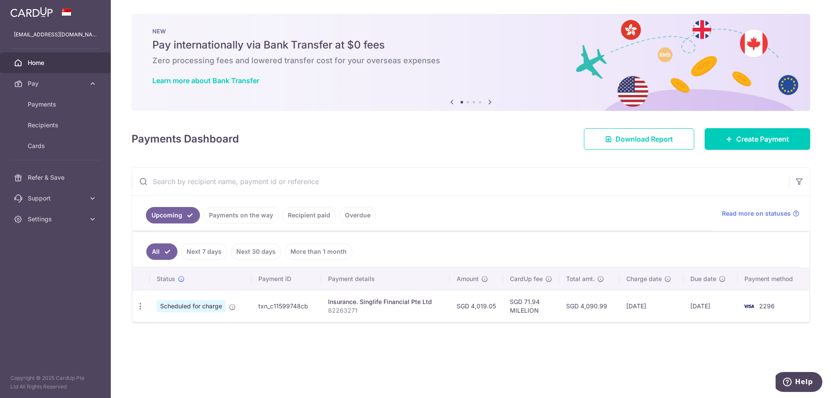
click at [251, 175] on input "text" at bounding box center [460, 182] width 657 height 28
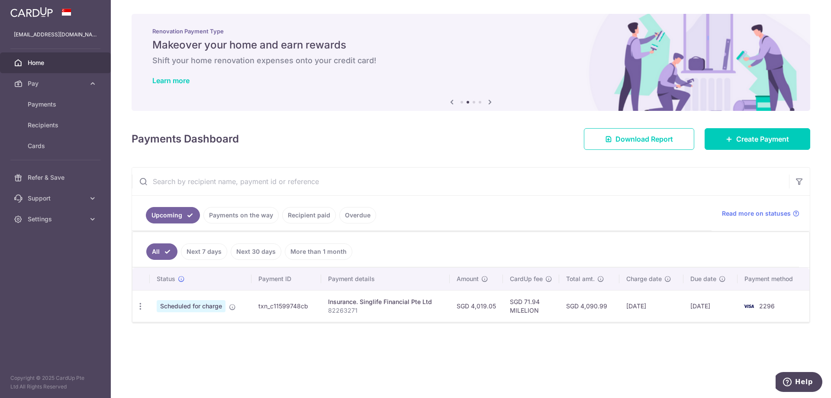
click at [184, 213] on link "Upcoming" at bounding box center [173, 215] width 54 height 16
click at [191, 314] on td "Scheduled for charge" at bounding box center [201, 306] width 102 height 32
click at [200, 308] on span "Scheduled for charge" at bounding box center [191, 306] width 69 height 12
click at [142, 309] on icon "button" at bounding box center [140, 306] width 9 height 9
click at [167, 328] on span "Update payment" at bounding box center [186, 330] width 59 height 10
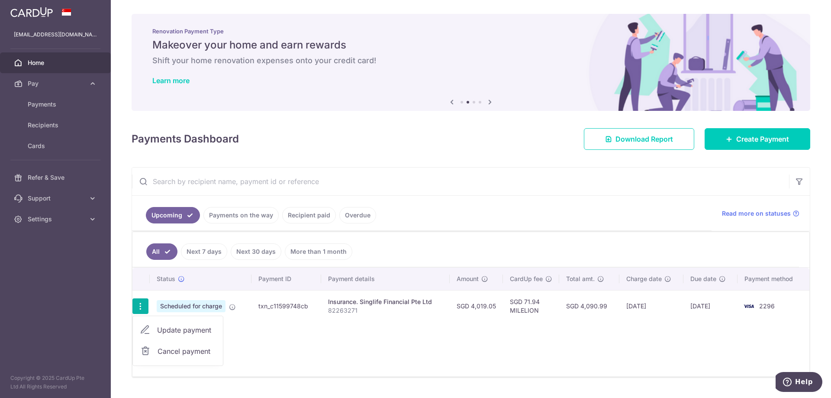
radio input "true"
type input "4,019.05"
type input "[DATE]"
type input "82263271"
type input "MILELION"
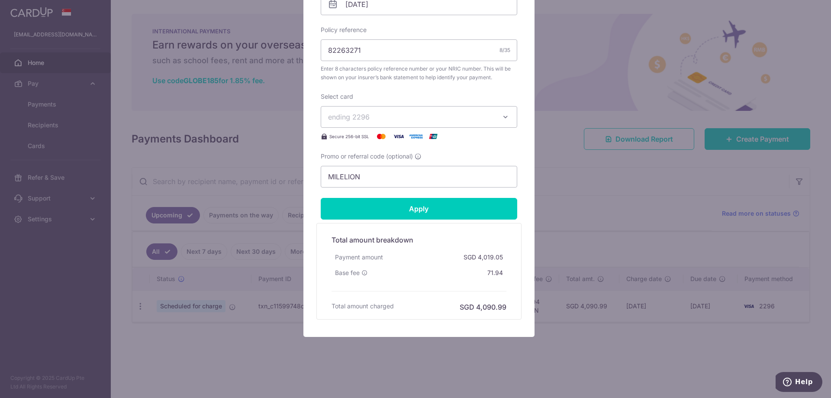
scroll to position [304, 0]
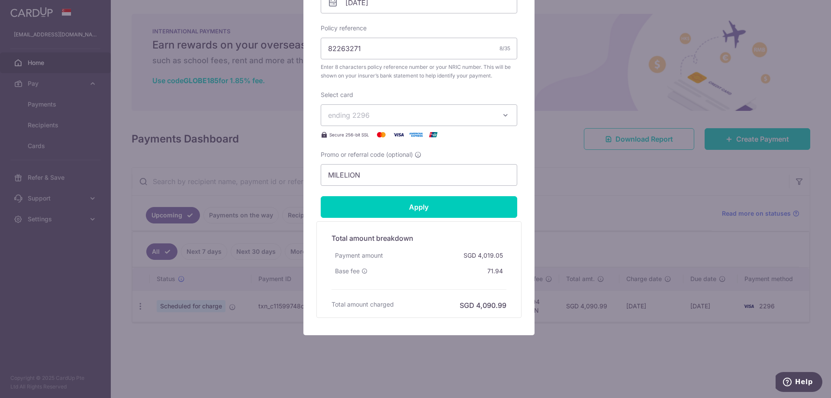
click at [578, 240] on div "Edit payment By clicking apply, you will make changes to all payments to Singli…" at bounding box center [415, 199] width 831 height 398
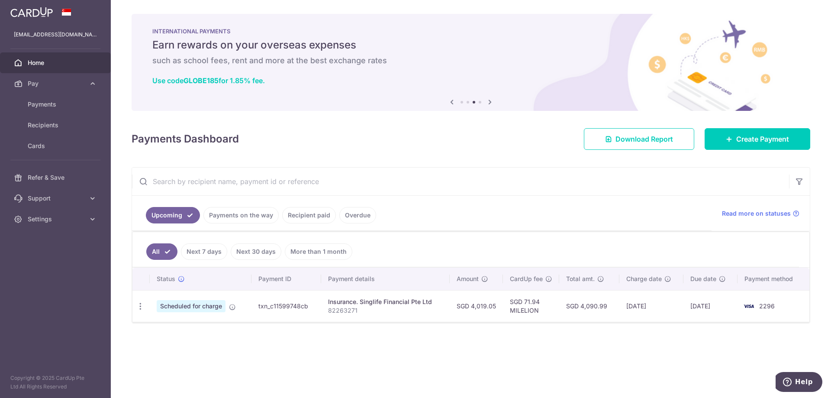
drag, startPoint x: 396, startPoint y: 299, endPoint x: 397, endPoint y: 294, distance: 5.8
click at [396, 299] on div "Insurance. Singlife Financial Pte Ltd" at bounding box center [385, 301] width 115 height 9
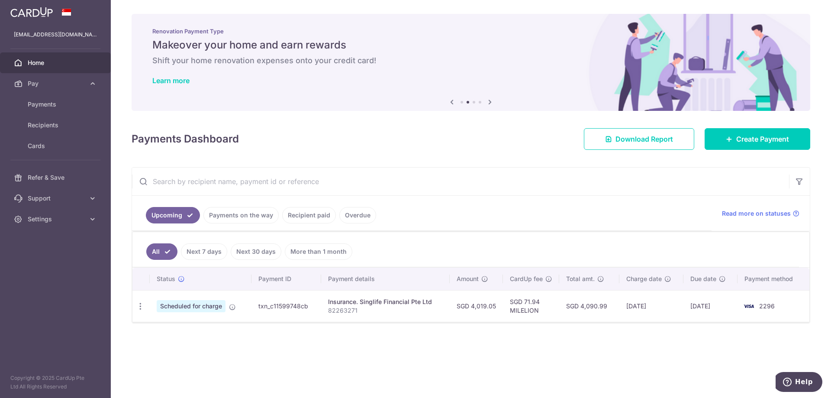
drag, startPoint x: 365, startPoint y: 299, endPoint x: 446, endPoint y: 305, distance: 80.7
click at [446, 305] on td "Insurance. Singlife Financial Pte Ltd 82263271" at bounding box center [385, 306] width 129 height 32
click at [417, 312] on p "82263271" at bounding box center [385, 310] width 115 height 9
drag, startPoint x: 369, startPoint y: 295, endPoint x: 369, endPoint y: 300, distance: 4.8
click at [360, 300] on td "Insurance. Singlife Financial Pte Ltd 82263271" at bounding box center [385, 306] width 129 height 32
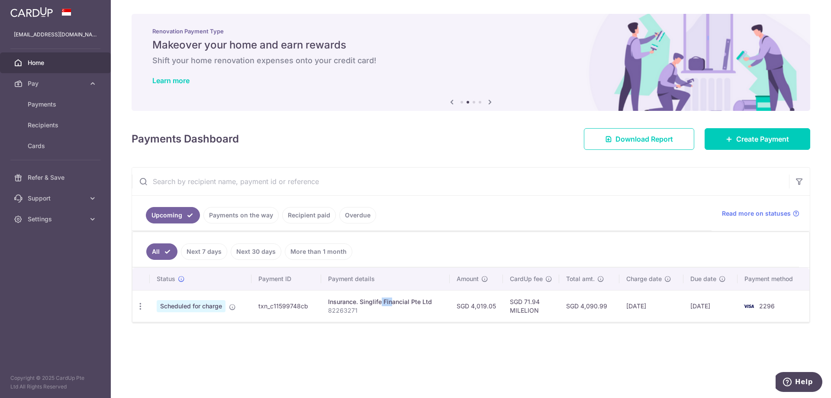
drag, startPoint x: 382, startPoint y: 300, endPoint x: 417, endPoint y: 300, distance: 35.5
click at [416, 299] on div "Insurance. Singlife Financial Pte Ltd" at bounding box center [385, 301] width 115 height 9
drag, startPoint x: 418, startPoint y: 300, endPoint x: 359, endPoint y: 294, distance: 59.2
click at [359, 294] on td "Insurance. Singlife Financial Pte Ltd 82263271" at bounding box center [385, 306] width 129 height 32
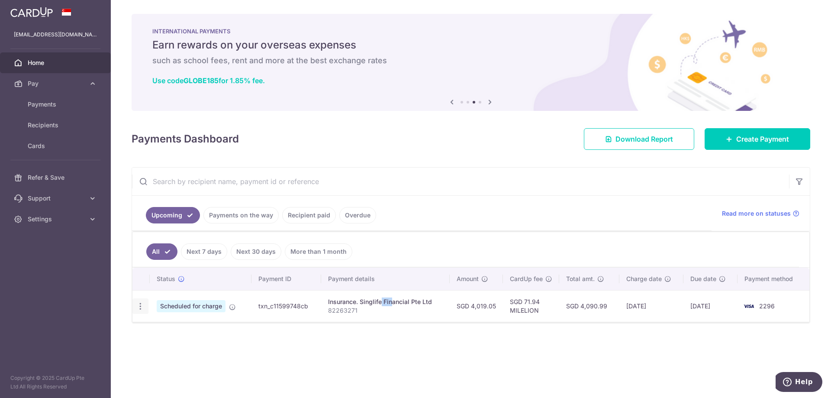
click at [142, 307] on icon "button" at bounding box center [140, 306] width 9 height 9
click at [165, 353] on span "Cancel payment" at bounding box center [187, 351] width 58 height 10
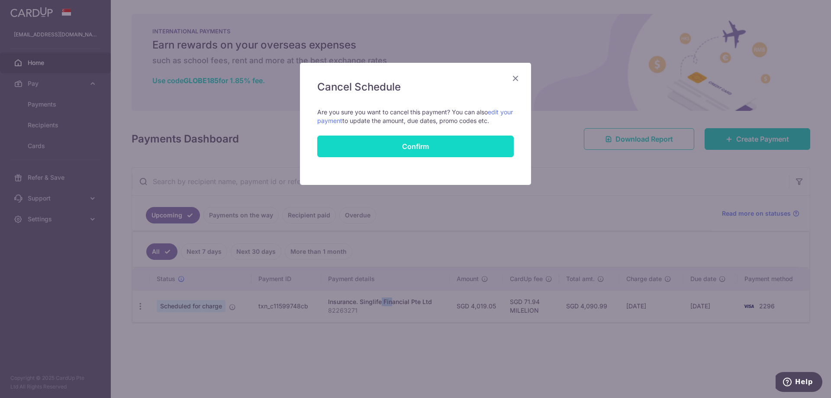
click at [389, 143] on button "Confirm" at bounding box center [415, 147] width 197 height 22
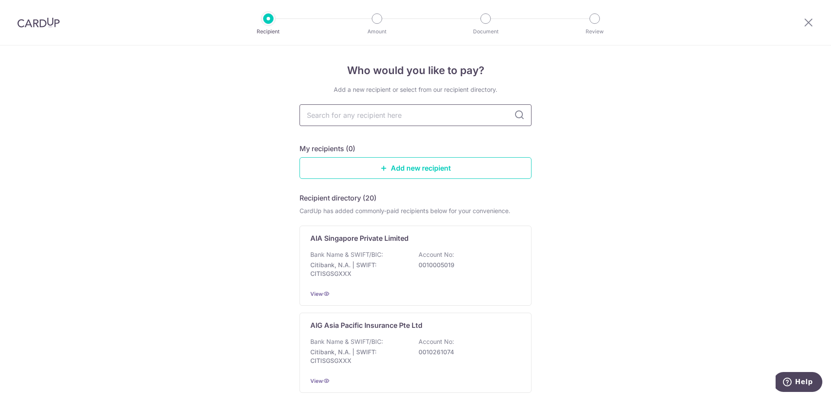
click at [376, 106] on input "text" at bounding box center [416, 115] width 232 height 22
click at [311, 111] on input "text" at bounding box center [416, 115] width 232 height 22
click at [468, 119] on input "text" at bounding box center [416, 115] width 232 height 22
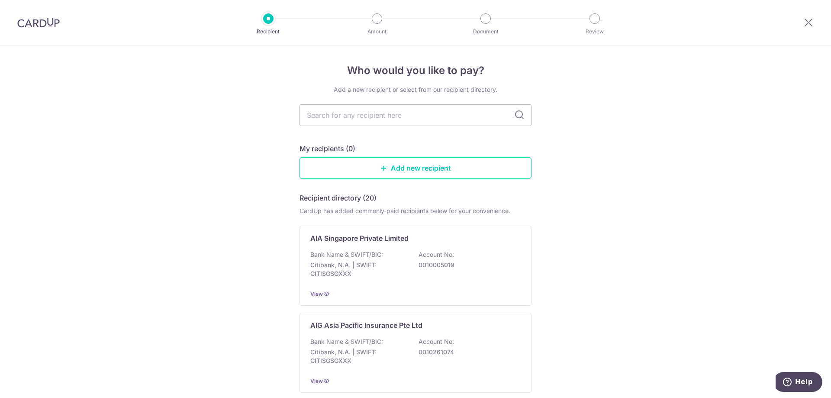
click at [385, 111] on input "text" at bounding box center [416, 115] width 232 height 22
click at [523, 116] on input "text" at bounding box center [416, 115] width 232 height 22
click at [516, 117] on icon at bounding box center [519, 115] width 10 height 10
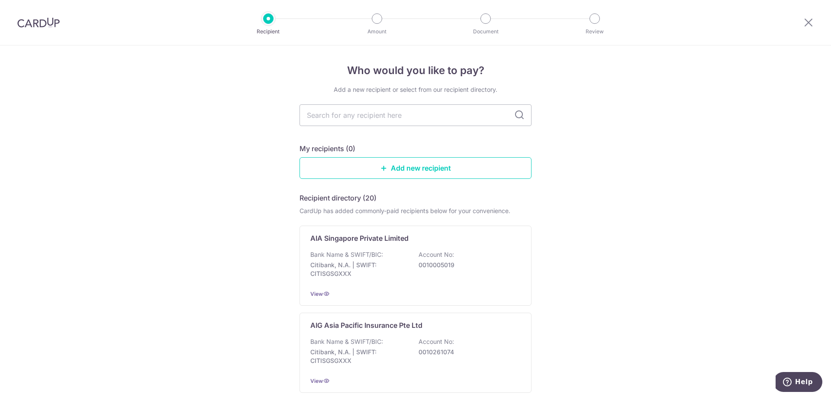
click at [516, 117] on icon at bounding box center [519, 115] width 10 height 10
click at [504, 116] on input "text" at bounding box center [416, 115] width 232 height 22
click at [382, 116] on input "text" at bounding box center [416, 115] width 232 height 22
type input "singlife"
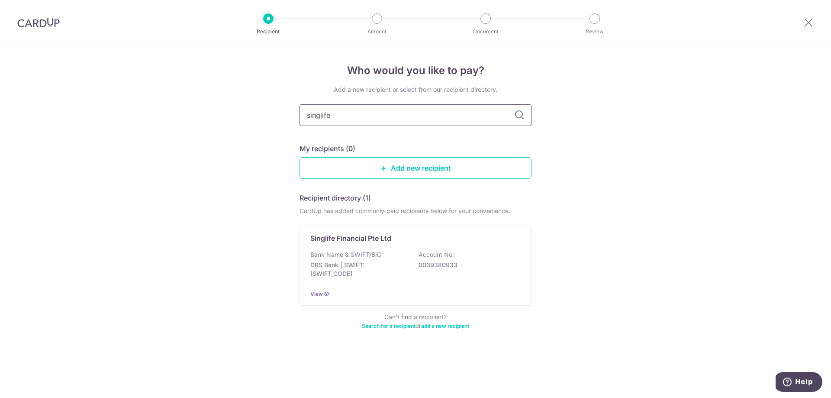
drag, startPoint x: 378, startPoint y: 119, endPoint x: 228, endPoint y: 81, distance: 154.2
click at [228, 81] on div "Who would you like to pay? Add a new recipient or select from our recipient dir…" at bounding box center [415, 221] width 831 height 352
type input "singapore life"
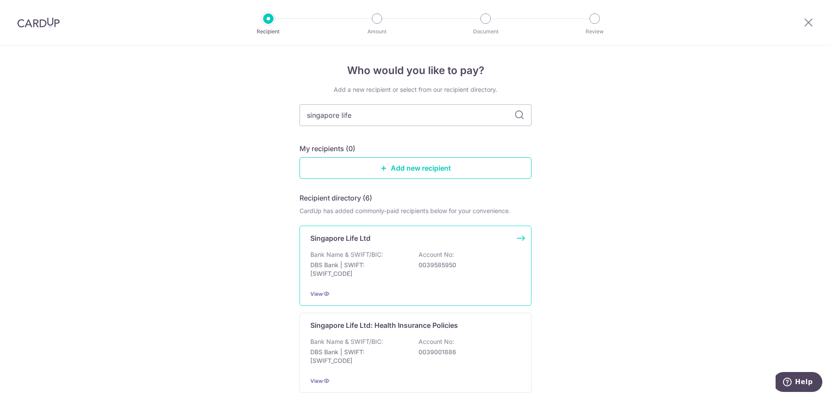
click at [397, 236] on div "Singapore Life Ltd" at bounding box center [410, 238] width 200 height 10
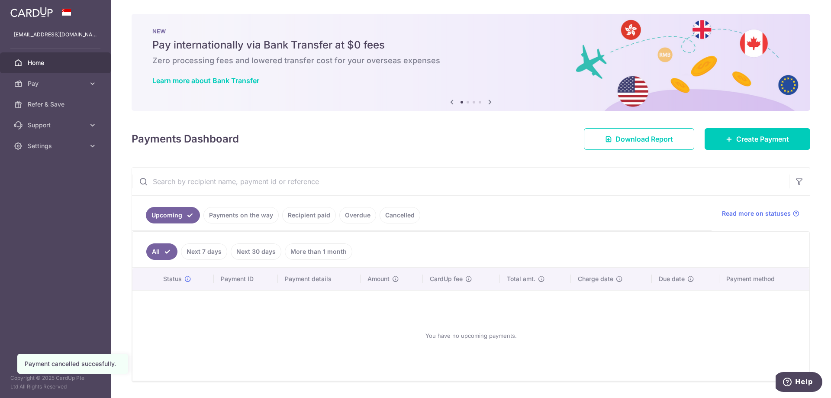
click at [420, 179] on input "text" at bounding box center [460, 182] width 657 height 28
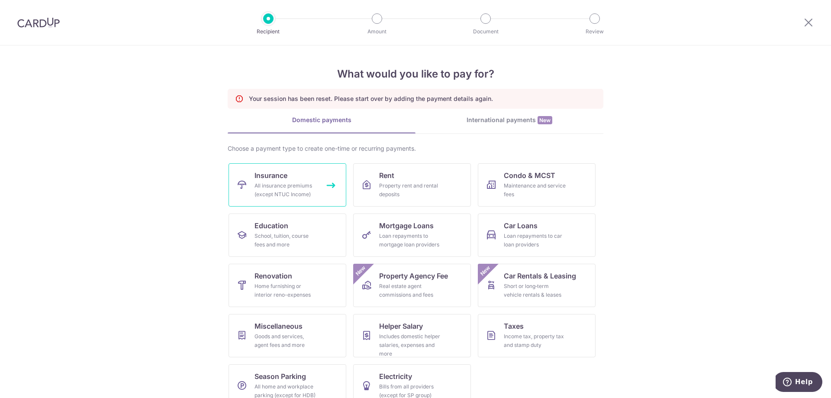
click at [282, 183] on div "All insurance premiums (except NTUC Income)" at bounding box center [286, 189] width 62 height 17
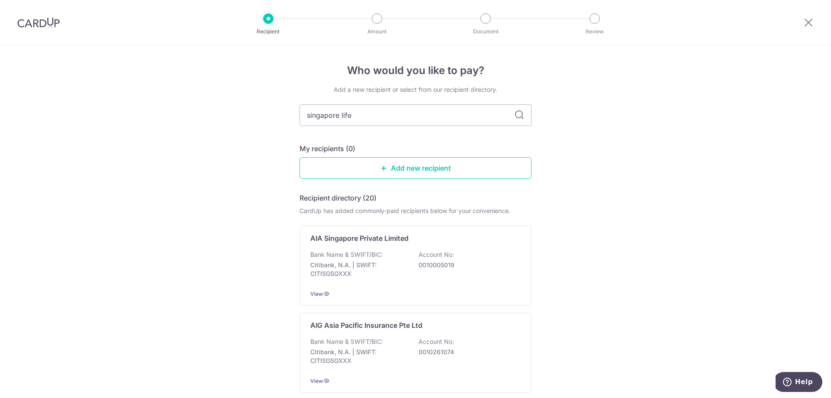
type input "singapore life"
click at [440, 260] on div "Bank Name & SWIFT/BIC: DBS Bank | SWIFT: [SWIFT_CODE] Account No: 0039585950" at bounding box center [415, 266] width 210 height 32
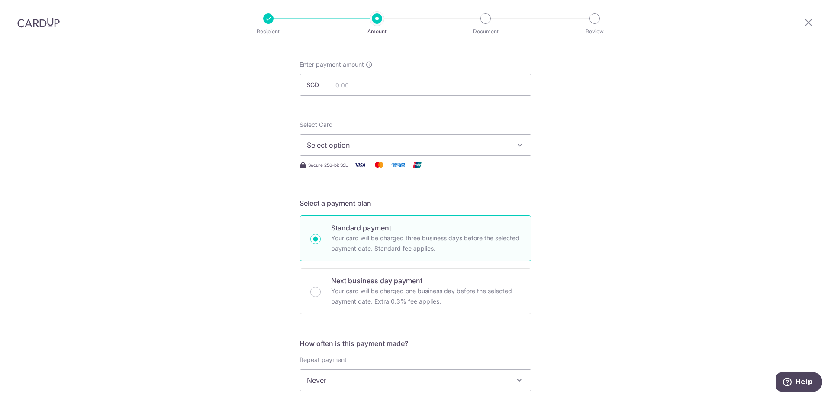
scroll to position [41, 0]
click at [419, 93] on input "text" at bounding box center [416, 86] width 232 height 22
type input "4,019.05"
click at [408, 144] on span "Select option" at bounding box center [408, 146] width 202 height 10
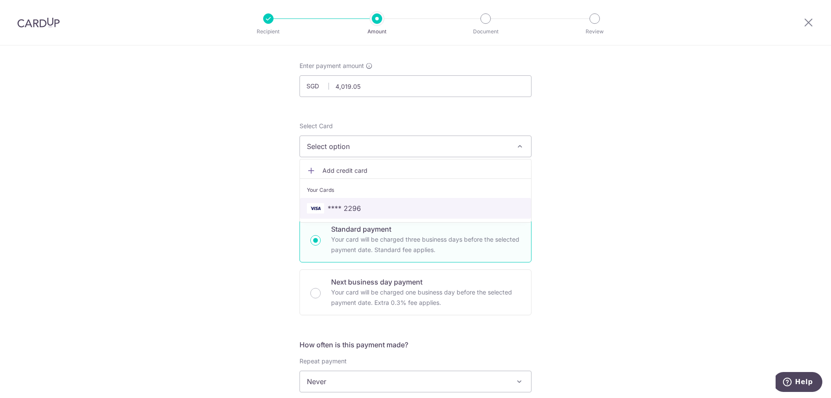
click at [345, 206] on span "**** 2296" at bounding box center [344, 208] width 33 height 10
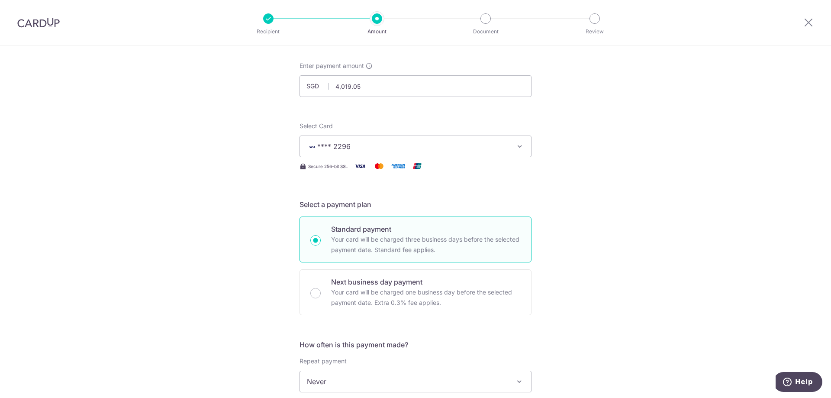
click at [197, 181] on div "Tell us more about your payment Enter payment amount SGD 4,019.05 4019.05 Selec…" at bounding box center [415, 395] width 831 height 783
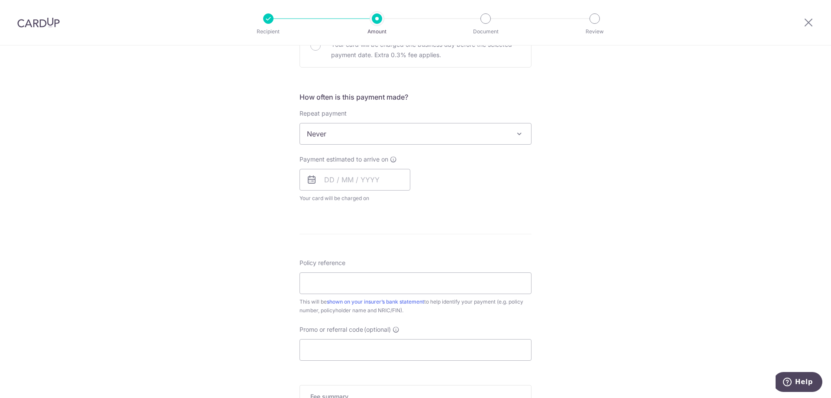
scroll to position [301, 0]
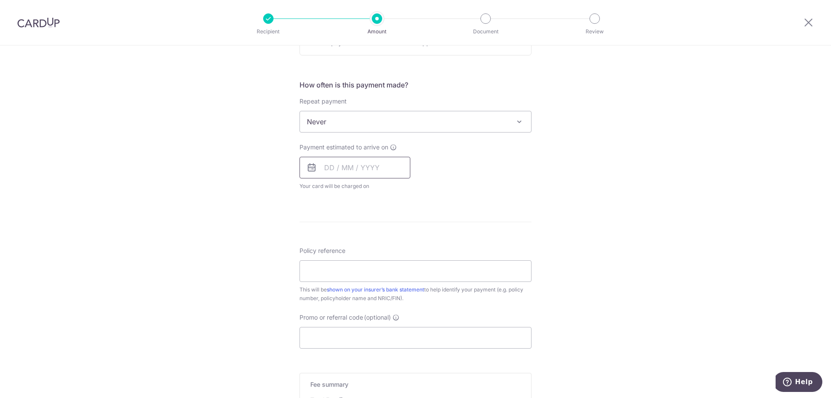
click at [342, 164] on input "text" at bounding box center [355, 168] width 111 height 22
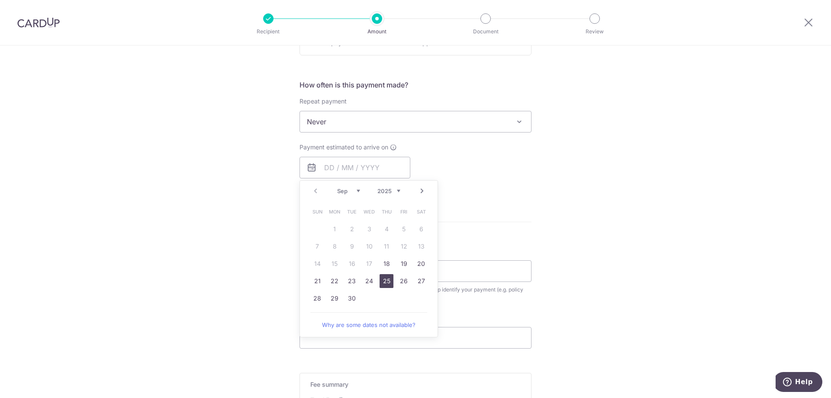
click at [386, 283] on link "25" at bounding box center [387, 281] width 14 height 14
type input "[DATE]"
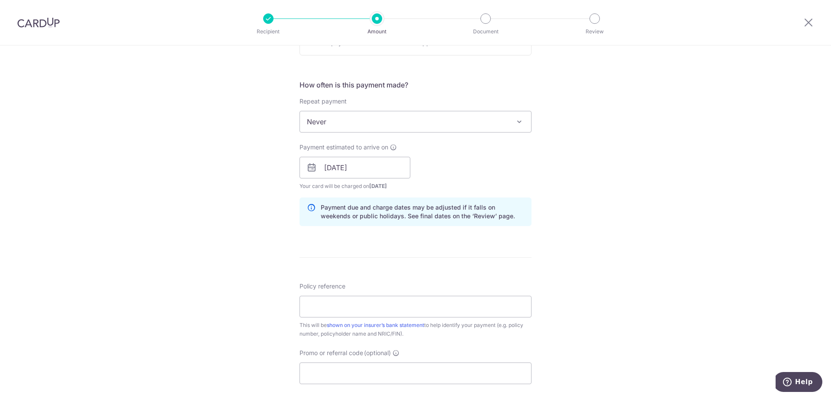
click at [544, 255] on div "Tell us more about your payment Enter payment amount SGD 4,019.05 4019.05 Selec…" at bounding box center [415, 154] width 831 height 819
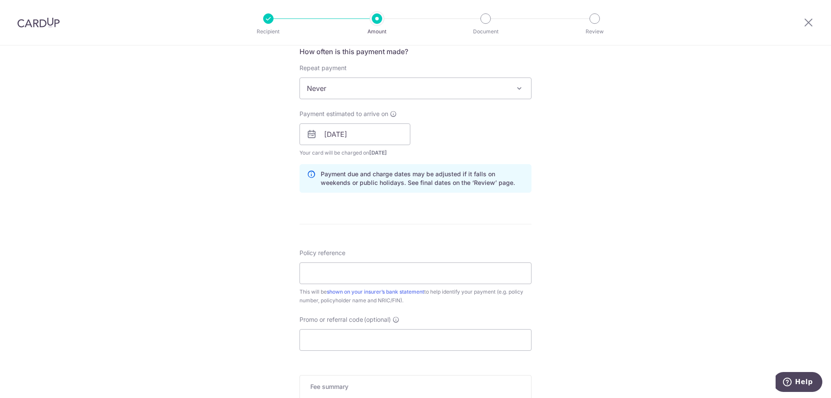
scroll to position [431, 0]
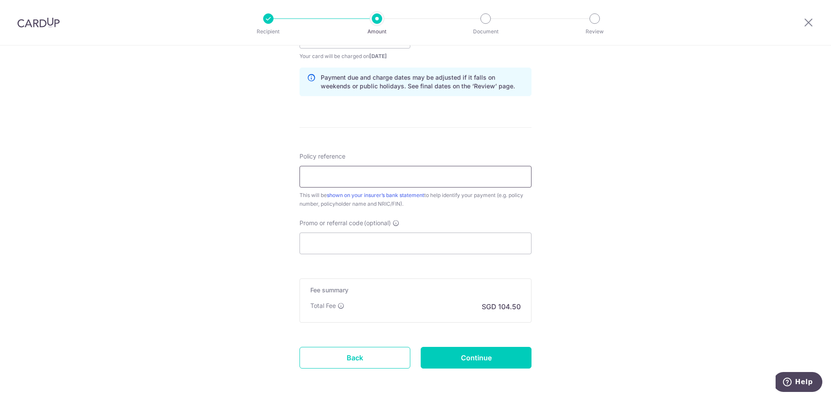
click at [344, 178] on input "Policy reference" at bounding box center [416, 177] width 232 height 22
paste input "82263271"
type input "82263271"
click at [403, 243] on input "Promo or referral code (optional)" at bounding box center [416, 244] width 232 height 22
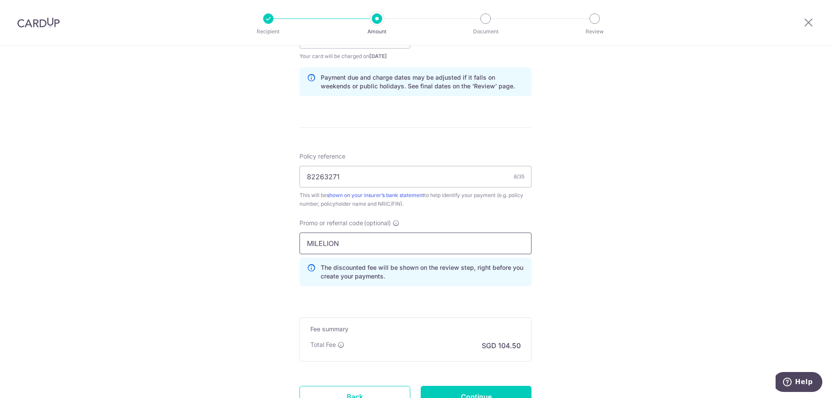
type input "MILELION"
click at [591, 241] on div "Tell us more about your payment Enter payment amount SGD 4,019.05 4019.05 Selec…" at bounding box center [415, 44] width 831 height 858
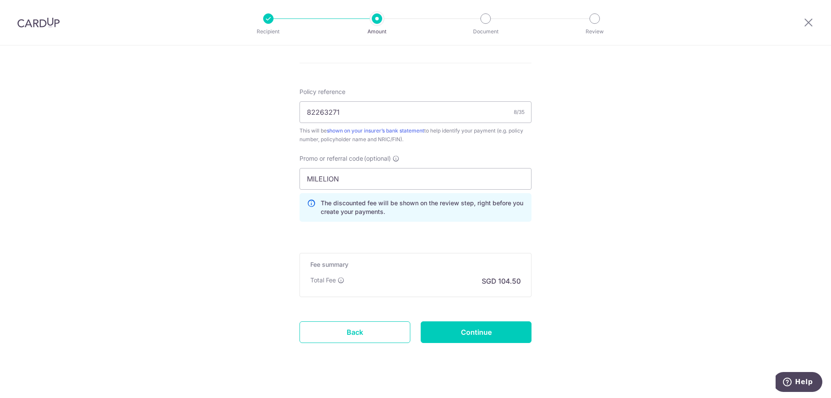
scroll to position [505, 0]
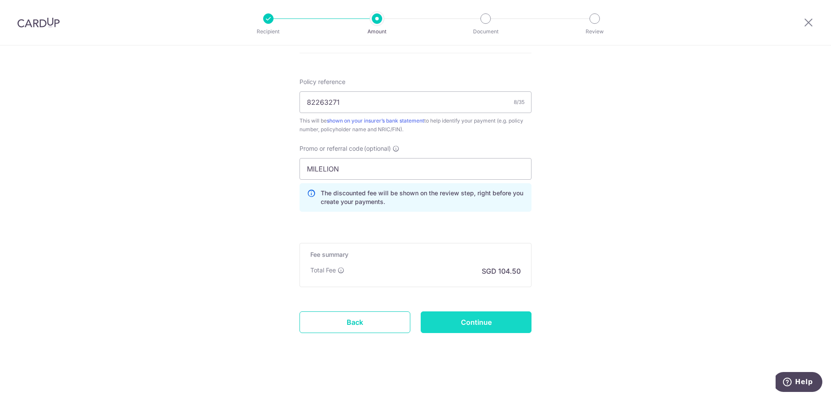
click at [475, 322] on input "Continue" at bounding box center [476, 322] width 111 height 22
type input "Create Schedule"
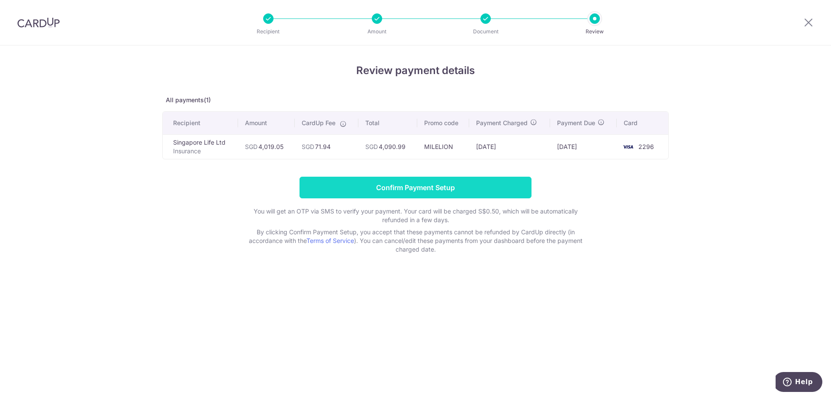
click at [408, 183] on input "Confirm Payment Setup" at bounding box center [416, 188] width 232 height 22
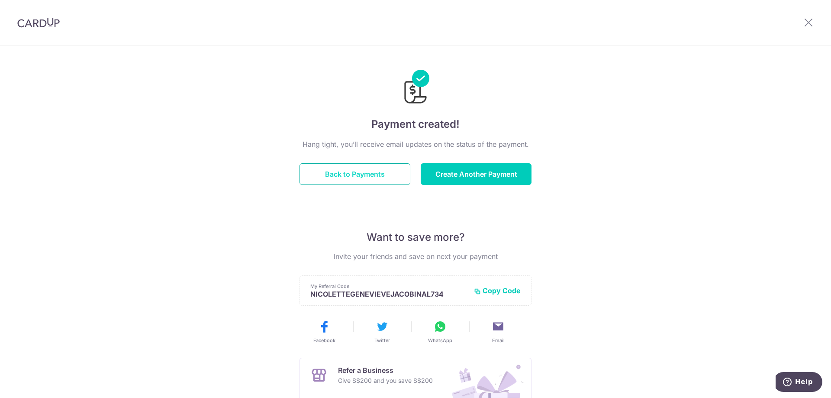
click at [374, 172] on button "Back to Payments" at bounding box center [355, 174] width 111 height 22
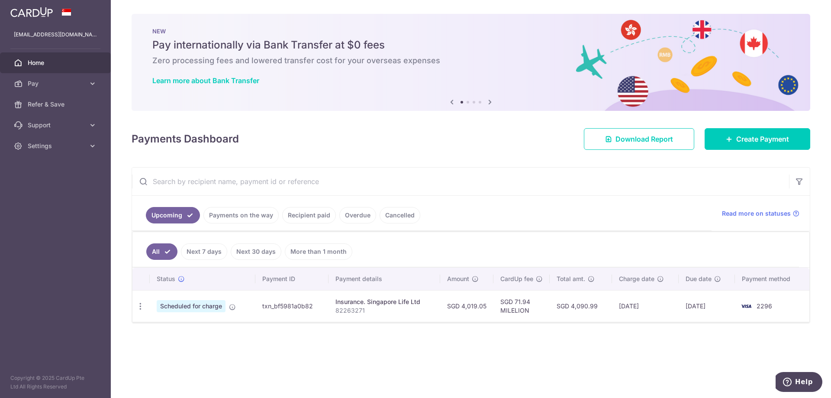
click at [472, 171] on input "text" at bounding box center [460, 182] width 657 height 28
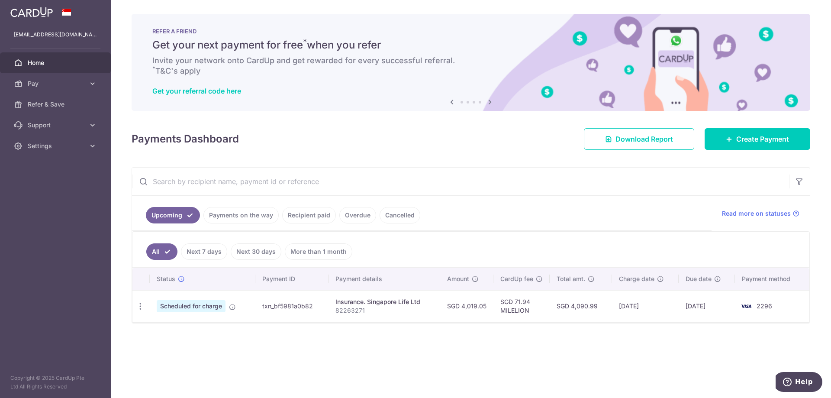
drag, startPoint x: 622, startPoint y: 305, endPoint x: 685, endPoint y: 305, distance: 62.8
click at [655, 306] on td "[DATE]" at bounding box center [645, 306] width 67 height 32
drag, startPoint x: 690, startPoint y: 306, endPoint x: 720, endPoint y: 308, distance: 30.9
click at [720, 308] on td "[DATE]" at bounding box center [707, 306] width 56 height 32
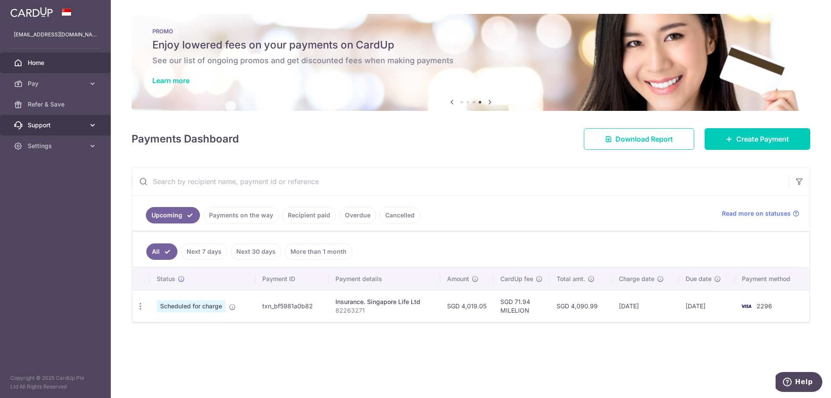
click at [95, 126] on icon at bounding box center [92, 125] width 9 height 9
click at [36, 145] on span "FAQ" at bounding box center [56, 146] width 57 height 9
click at [45, 10] on img at bounding box center [31, 12] width 42 height 10
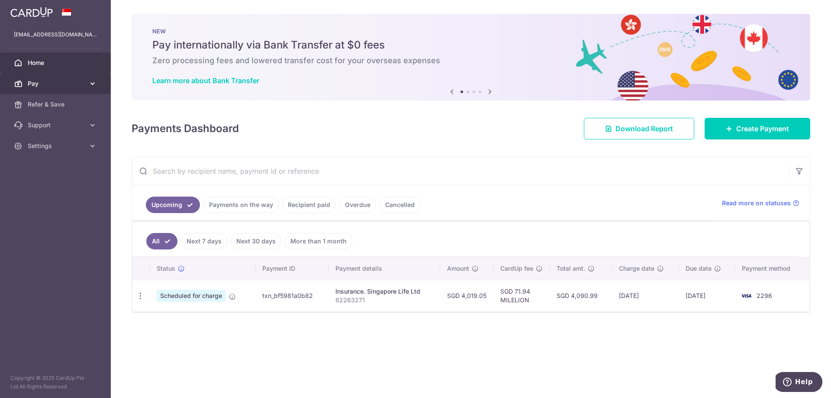
click at [91, 83] on icon at bounding box center [92, 83] width 9 height 9
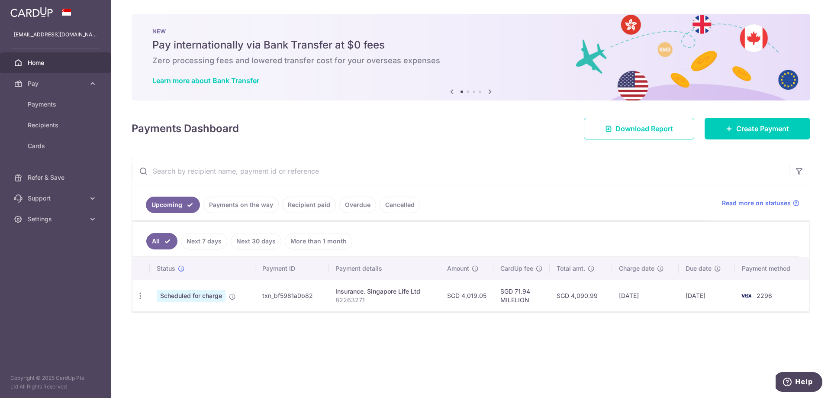
click at [67, 62] on span "Home" at bounding box center [56, 62] width 57 height 9
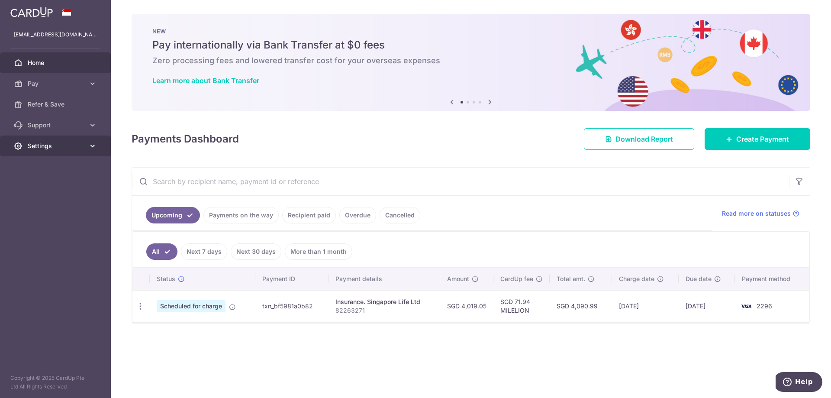
click at [92, 149] on icon at bounding box center [92, 146] width 9 height 9
click at [95, 110] on link "Refer & Save" at bounding box center [55, 104] width 111 height 21
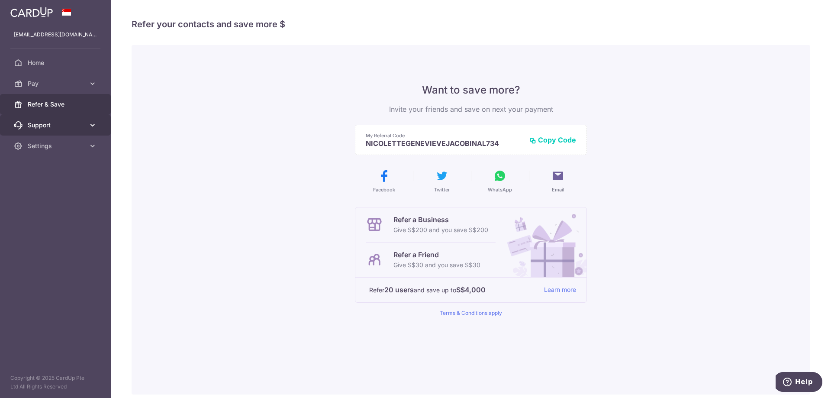
click at [95, 123] on icon at bounding box center [92, 125] width 9 height 9
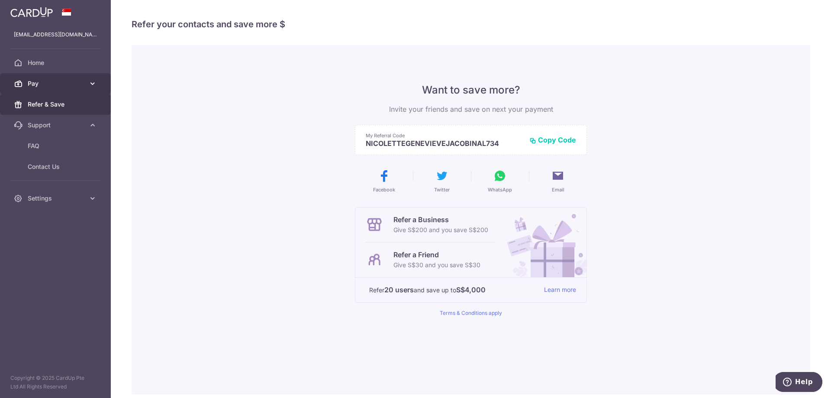
click at [94, 83] on icon at bounding box center [92, 83] width 9 height 9
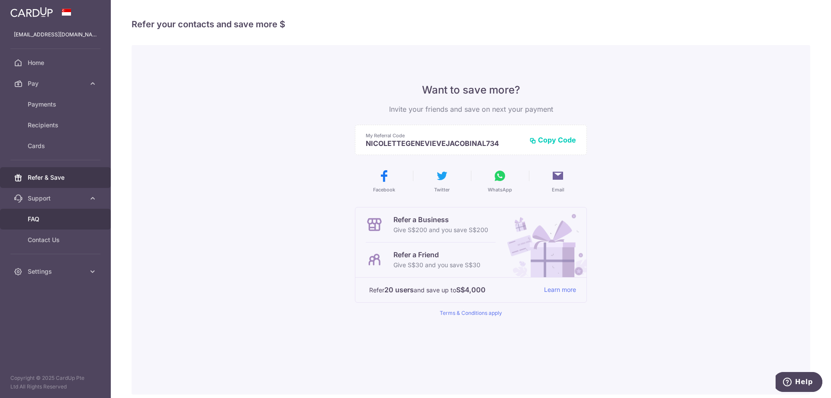
click at [49, 213] on link "FAQ" at bounding box center [55, 219] width 111 height 21
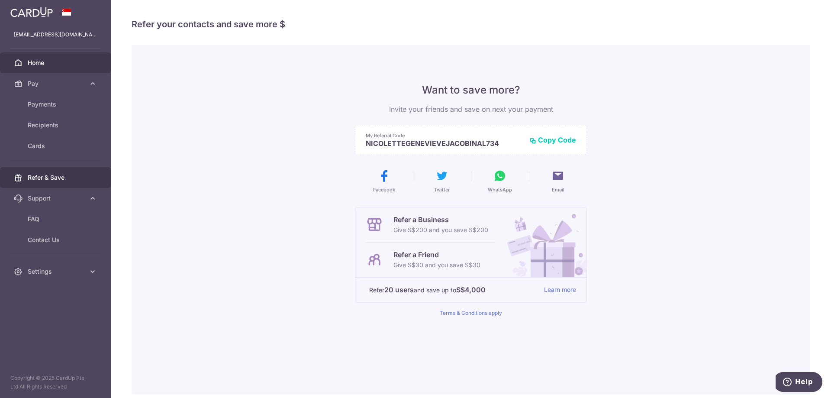
click at [28, 65] on span "Home" at bounding box center [56, 62] width 57 height 9
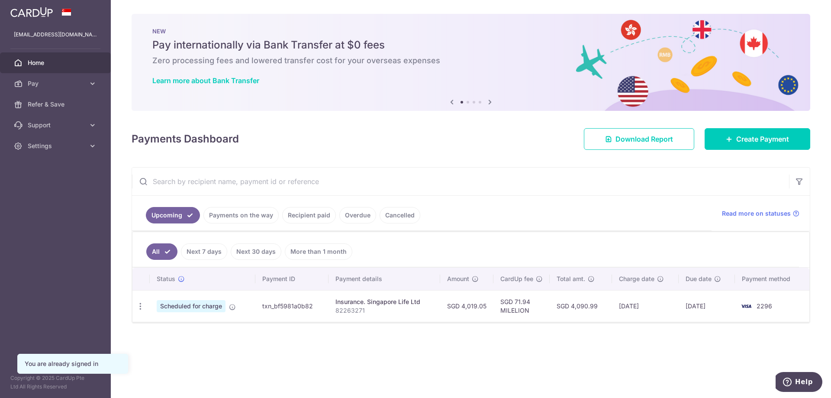
click at [489, 103] on icon at bounding box center [490, 102] width 10 height 11
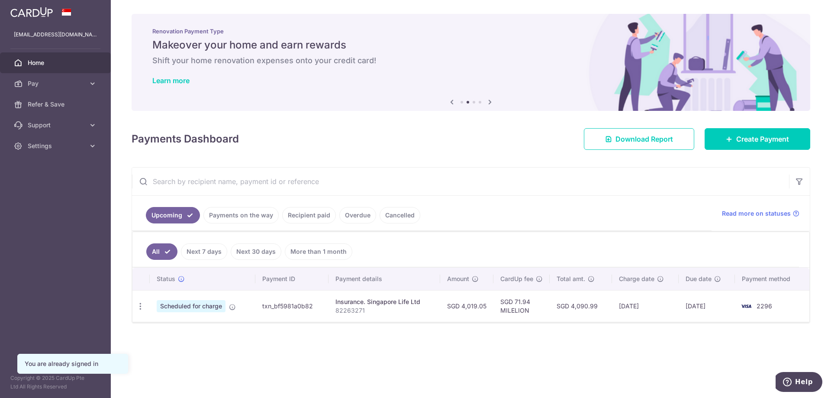
click at [489, 103] on icon at bounding box center [490, 102] width 10 height 11
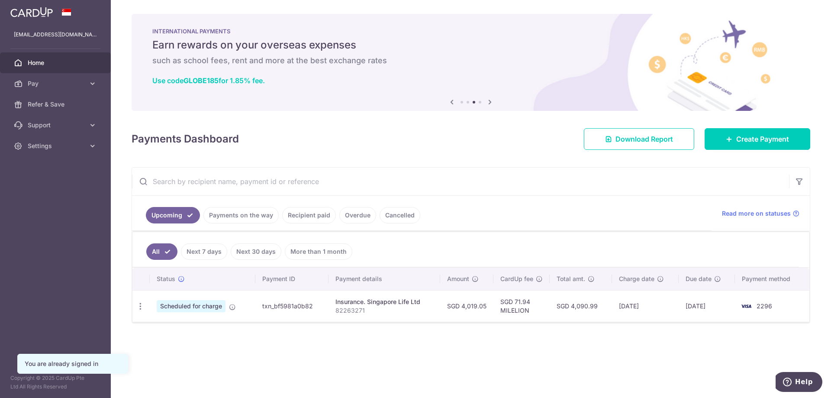
click at [489, 103] on icon at bounding box center [490, 102] width 10 height 11
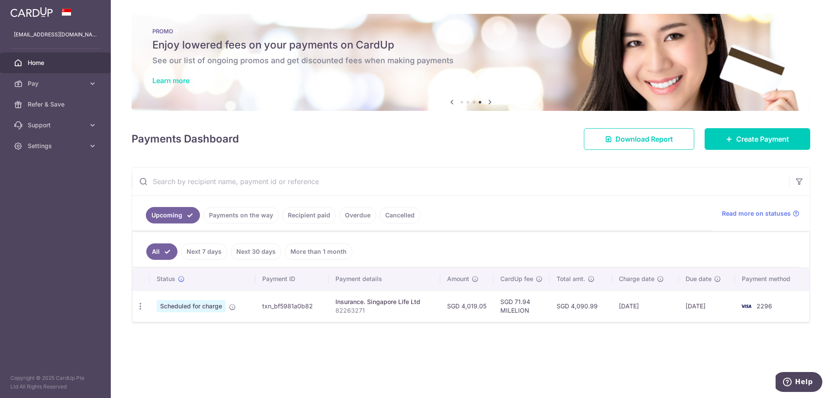
click at [174, 83] on link "Learn more" at bounding box center [170, 80] width 37 height 9
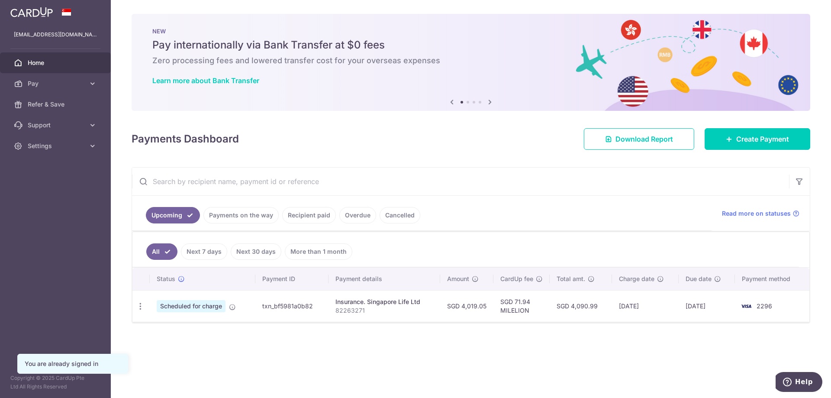
click at [452, 102] on icon at bounding box center [452, 102] width 10 height 11
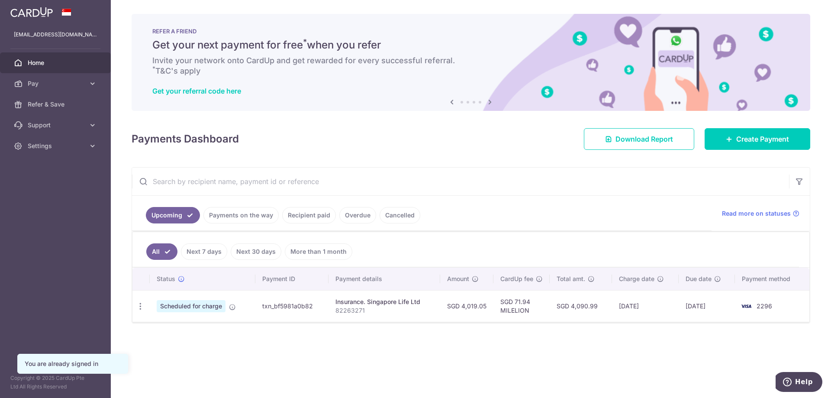
click at [452, 102] on icon at bounding box center [452, 102] width 10 height 11
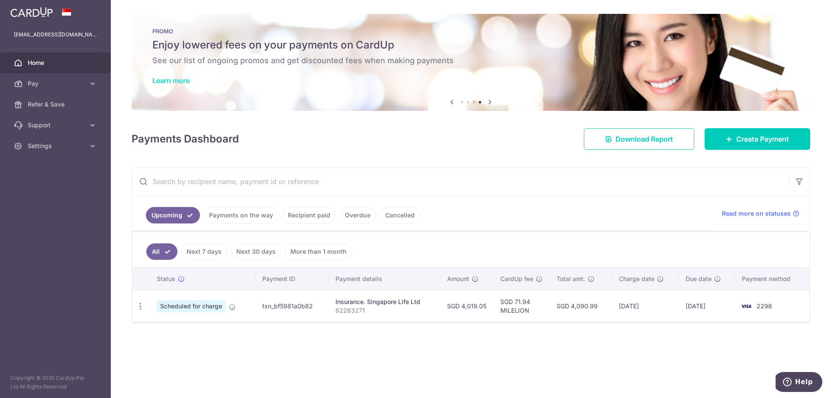
click at [177, 83] on link "Learn more" at bounding box center [170, 80] width 37 height 9
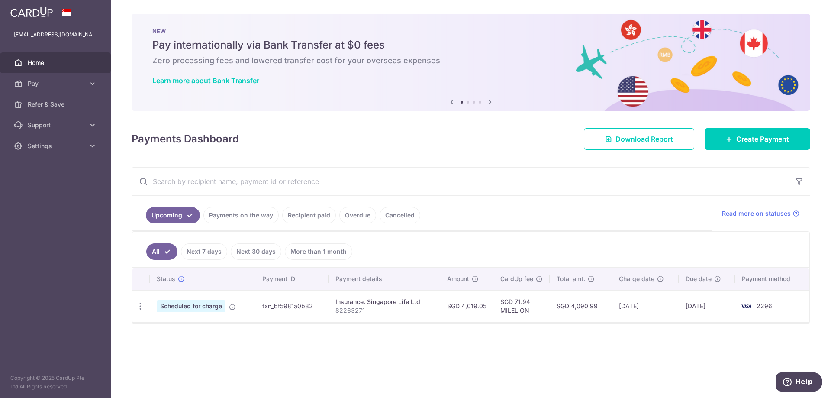
click at [481, 58] on h6 "Zero processing fees and lowered transfer cost for your overseas expenses" at bounding box center [470, 60] width 637 height 10
click at [400, 67] on div "NEW Pay internationally via Bank Transfer at $0 fees Zero processing fees and l…" at bounding box center [471, 57] width 679 height 87
click at [492, 107] on icon at bounding box center [490, 102] width 10 height 11
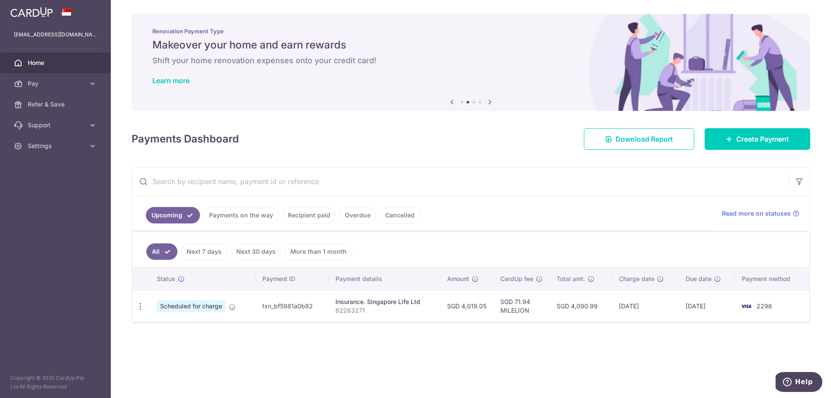
click at [492, 107] on icon at bounding box center [490, 102] width 10 height 11
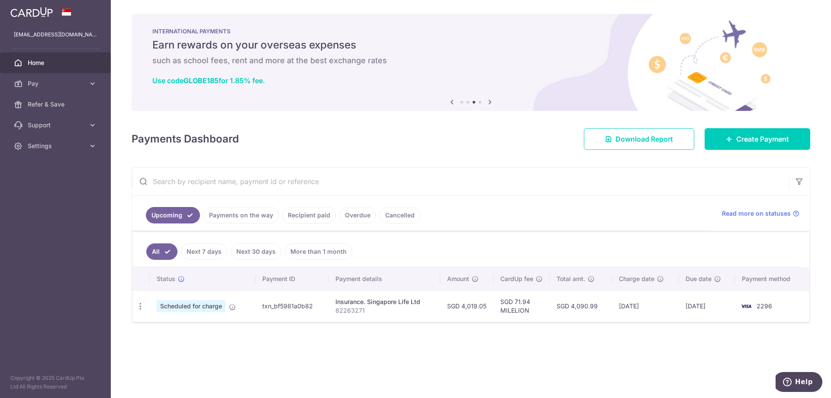
click at [492, 107] on icon at bounding box center [490, 102] width 10 height 11
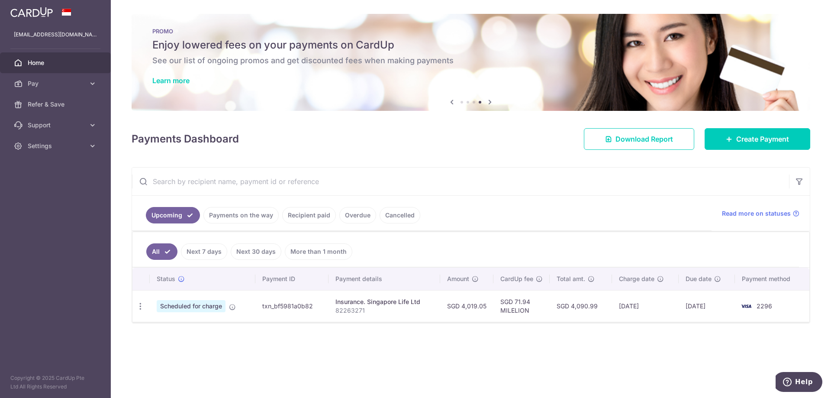
click at [421, 70] on div "PROMO Enjoy lowered fees on your payments on CardUp See our list of ongoing pro…" at bounding box center [471, 57] width 679 height 87
click at [163, 83] on link "Learn more" at bounding box center [170, 80] width 37 height 9
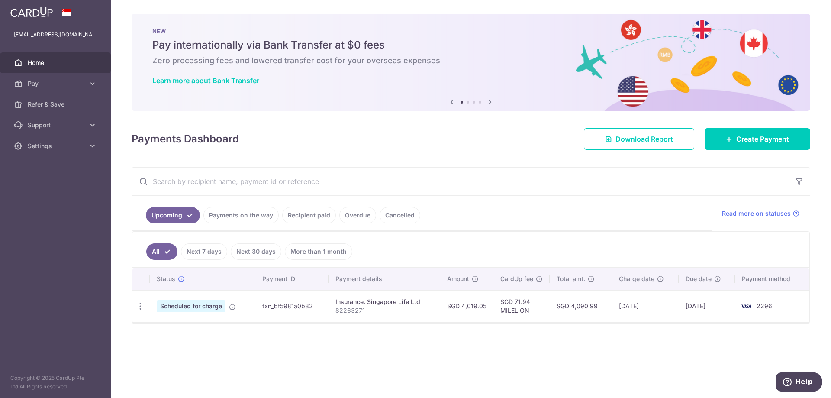
click at [491, 100] on icon at bounding box center [490, 102] width 10 height 11
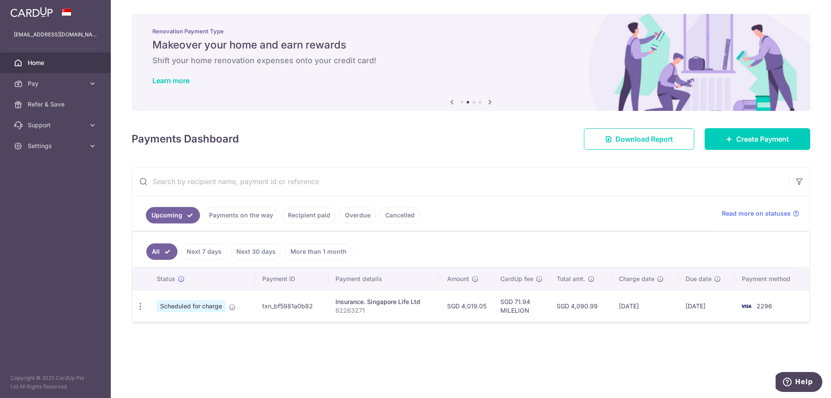
click at [491, 103] on icon at bounding box center [490, 102] width 10 height 11
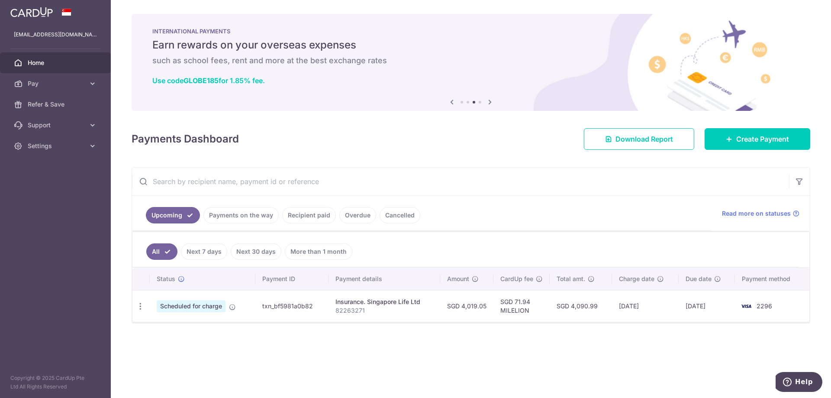
click at [491, 103] on icon at bounding box center [490, 102] width 10 height 11
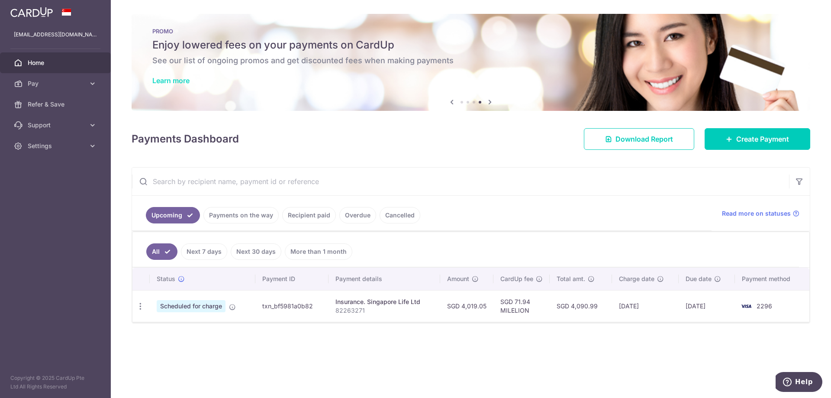
click at [179, 78] on link "Learn more" at bounding box center [170, 80] width 37 height 9
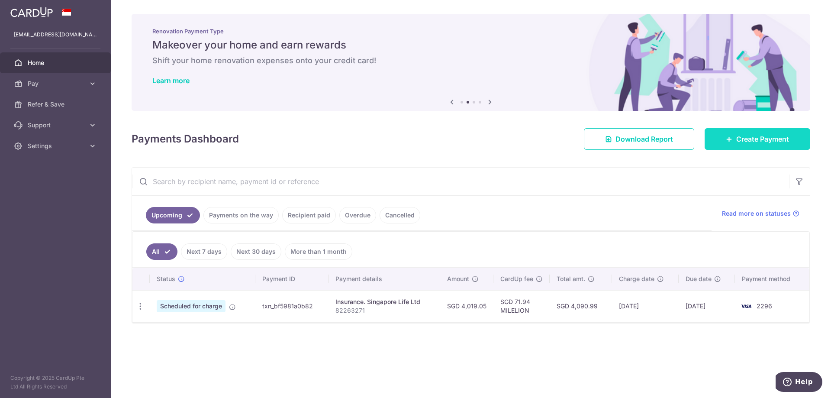
click at [712, 132] on link "Create Payment" at bounding box center [758, 139] width 106 height 22
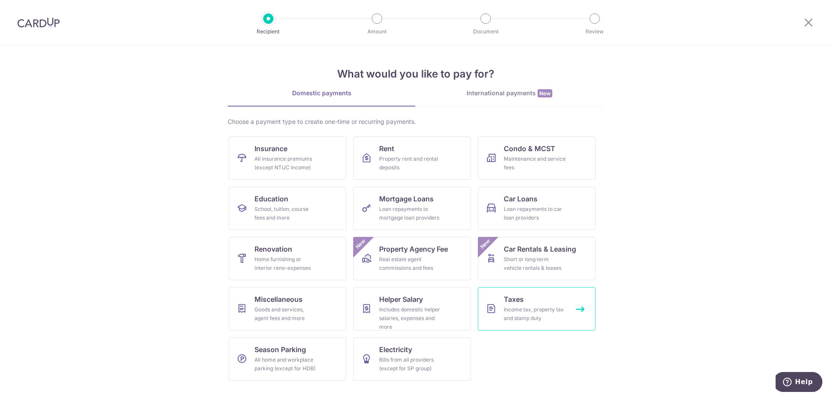
click at [540, 301] on link "Taxes Income tax, property tax and stamp duty" at bounding box center [537, 308] width 118 height 43
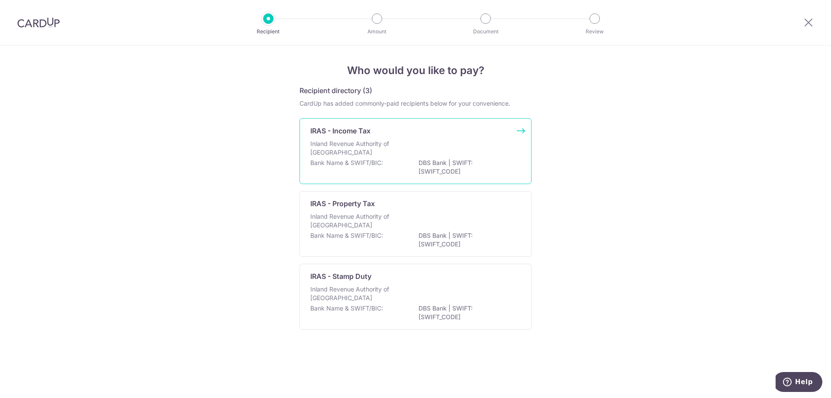
click at [393, 145] on p "Inland Revenue Authority of [GEOGRAPHIC_DATA]" at bounding box center [356, 147] width 92 height 17
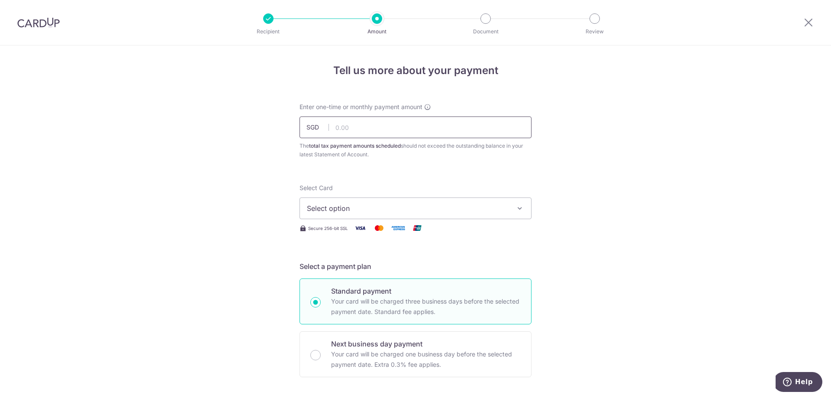
click at [377, 128] on input "text" at bounding box center [416, 127] width 232 height 22
type input "177.32"
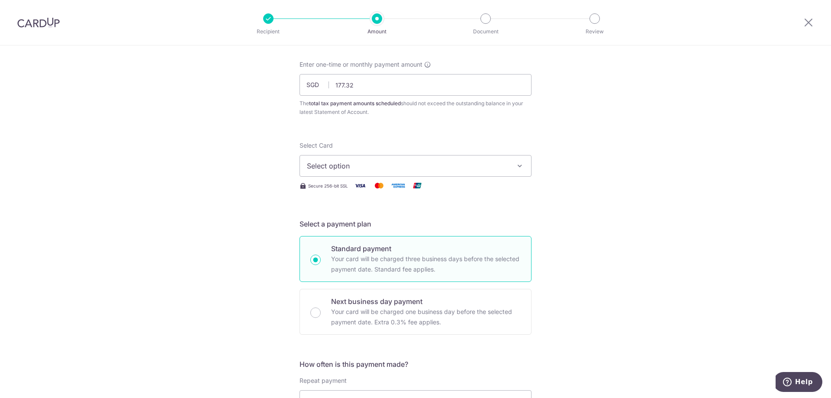
scroll to position [43, 0]
click at [330, 163] on span "Select option" at bounding box center [408, 165] width 202 height 10
click at [340, 226] on span "**** 2296" at bounding box center [344, 227] width 33 height 10
click at [233, 194] on div "Tell us more about your payment Enter one-time or monthly payment amount SGD 17…" at bounding box center [415, 404] width 831 height 804
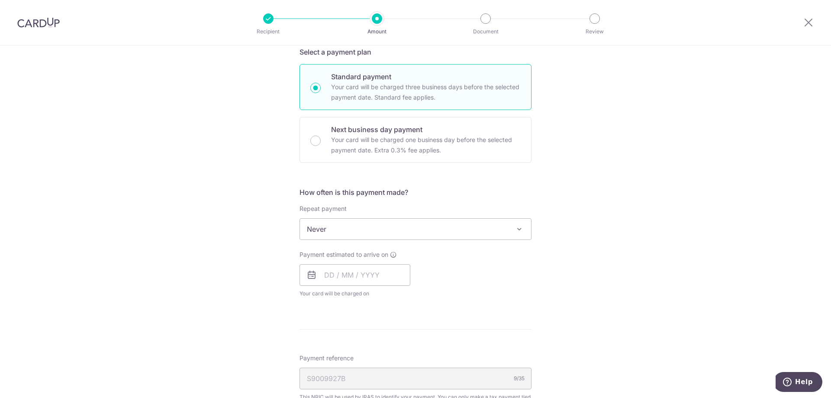
scroll to position [216, 0]
click at [337, 232] on span "Never" at bounding box center [415, 226] width 231 height 21
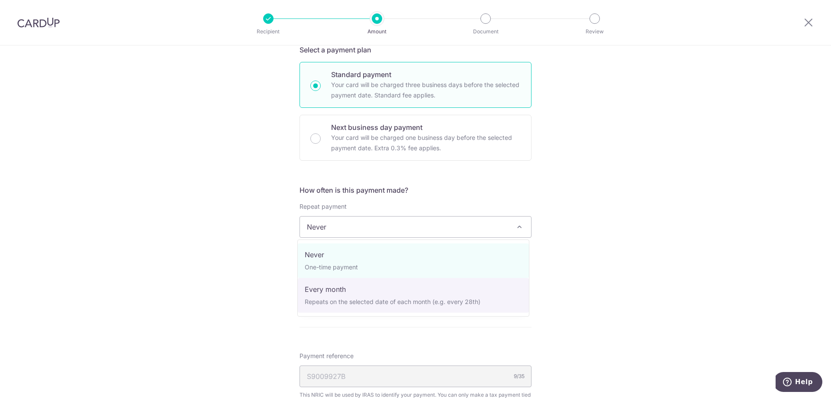
select select "3"
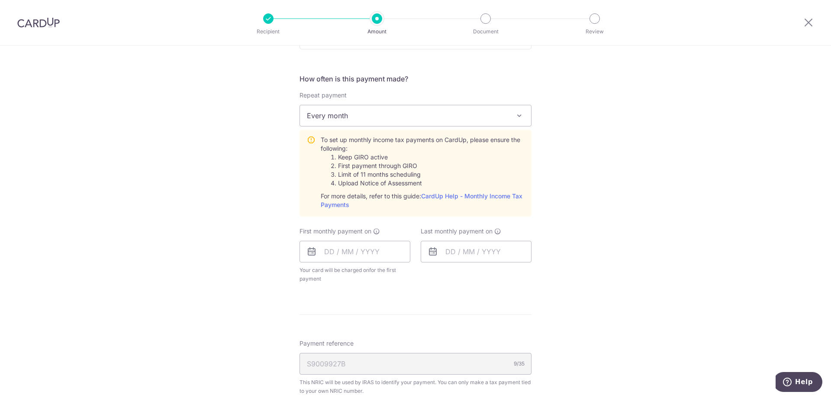
scroll to position [390, 0]
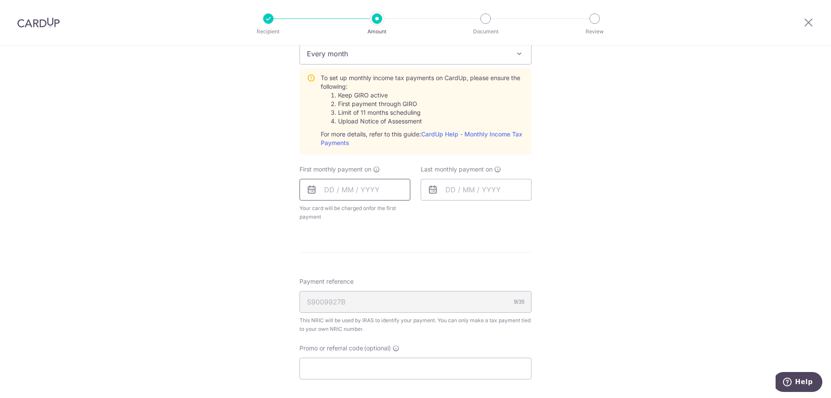
click at [352, 189] on input "text" at bounding box center [355, 190] width 111 height 22
click at [498, 245] on form "Enter one-time or monthly payment amount SGD 177.32 177.32 The total tax paymen…" at bounding box center [416, 115] width 232 height 805
click at [341, 189] on input "text" at bounding box center [355, 190] width 111 height 22
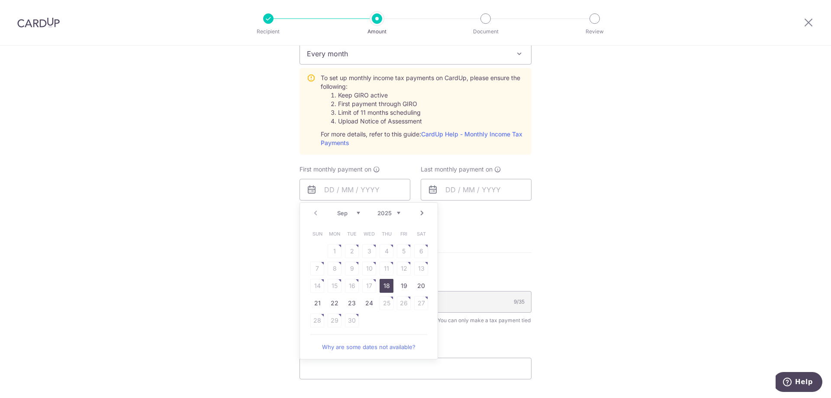
click at [421, 212] on link "Next" at bounding box center [422, 213] width 10 height 10
click at [348, 270] on link "7" at bounding box center [352, 269] width 14 height 14
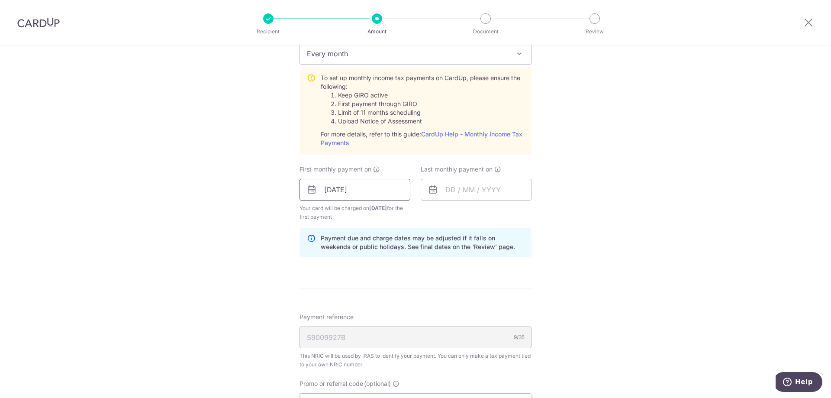
click at [349, 192] on input "[DATE]" at bounding box center [355, 190] width 111 height 22
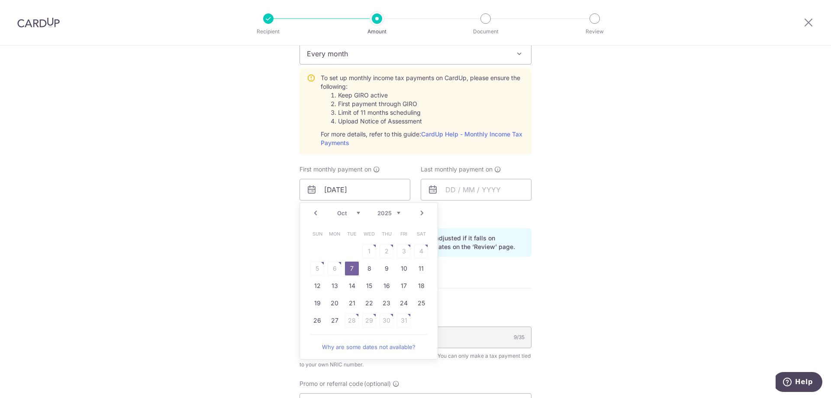
click at [315, 216] on link "Prev" at bounding box center [315, 213] width 10 height 10
click at [385, 284] on link "18" at bounding box center [387, 286] width 14 height 14
type input "[DATE]"
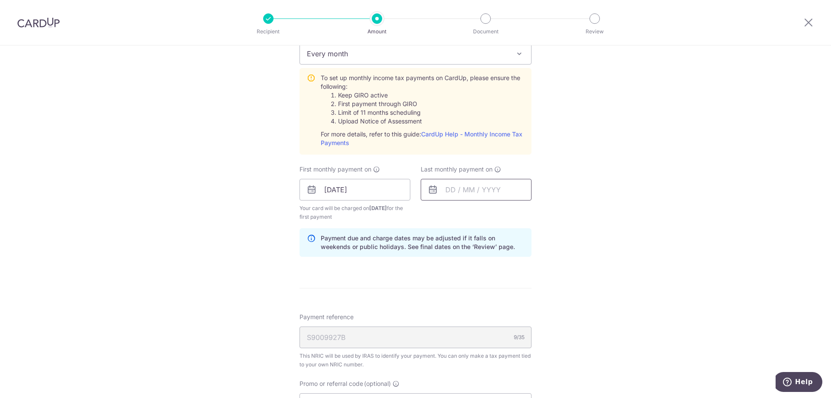
click at [461, 188] on input "text" at bounding box center [476, 190] width 111 height 22
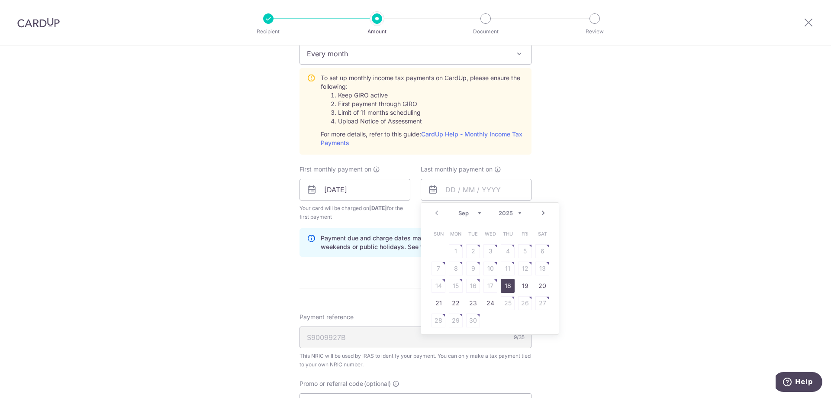
click at [540, 216] on link "Next" at bounding box center [543, 213] width 10 height 10
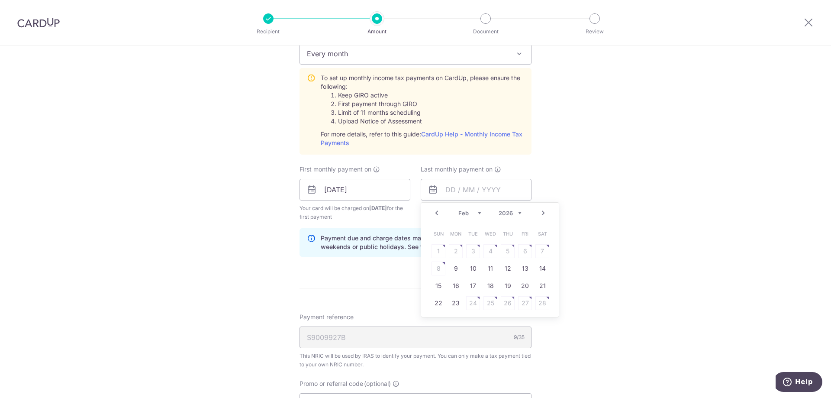
click at [540, 216] on link "Next" at bounding box center [543, 213] width 10 height 10
click at [541, 216] on link "Next" at bounding box center [543, 213] width 10 height 10
click at [433, 211] on link "Prev" at bounding box center [437, 213] width 10 height 10
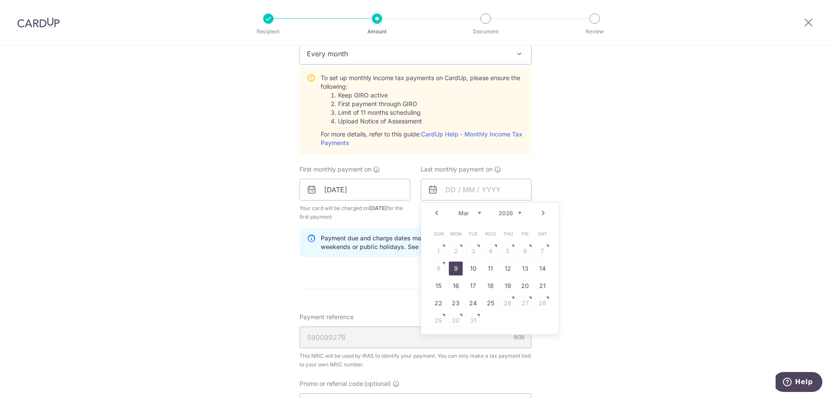
click at [458, 268] on link "9" at bounding box center [456, 269] width 14 height 14
type input "[DATE]"
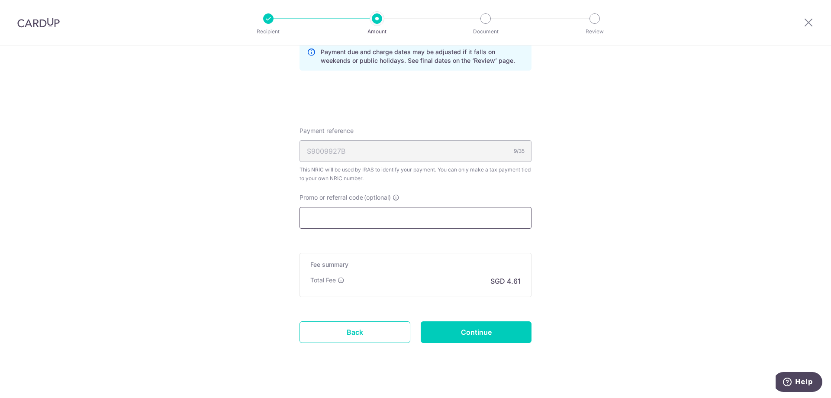
scroll to position [586, 0]
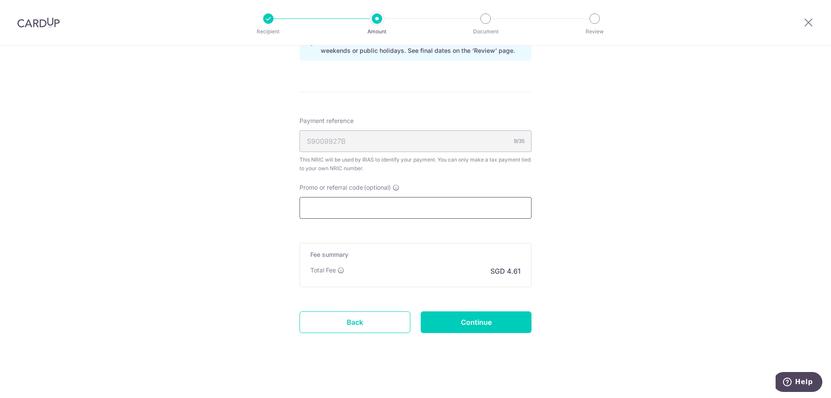
click at [378, 207] on input "Promo or referral code (optional)" at bounding box center [416, 208] width 232 height 22
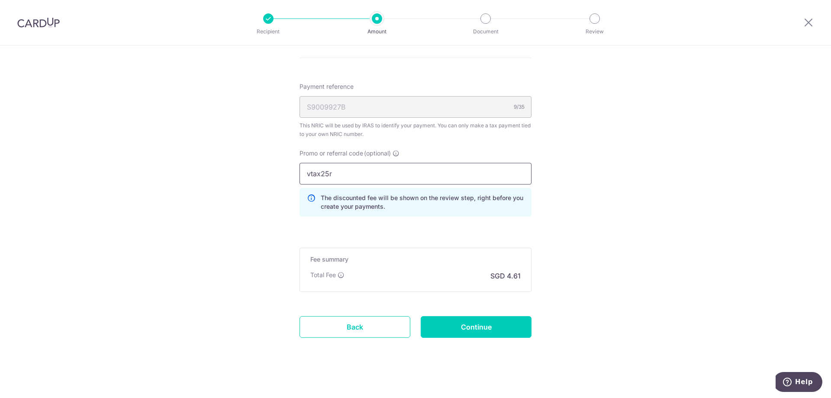
scroll to position [625, 0]
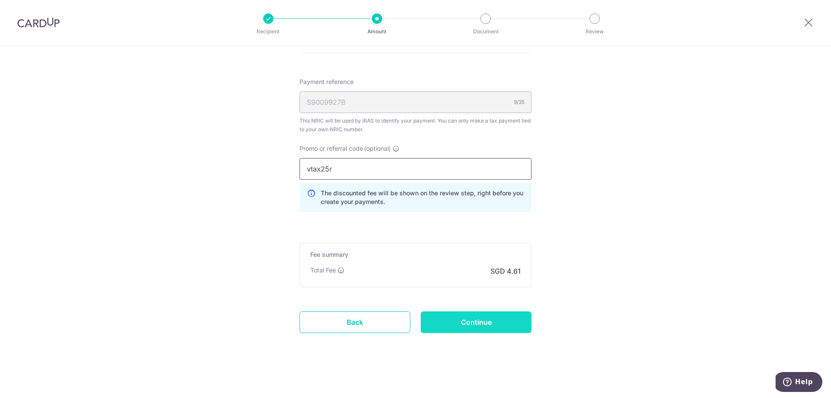
type input "vtax25r"
click at [466, 314] on input "Continue" at bounding box center [476, 322] width 111 height 22
type input "Create Schedule"
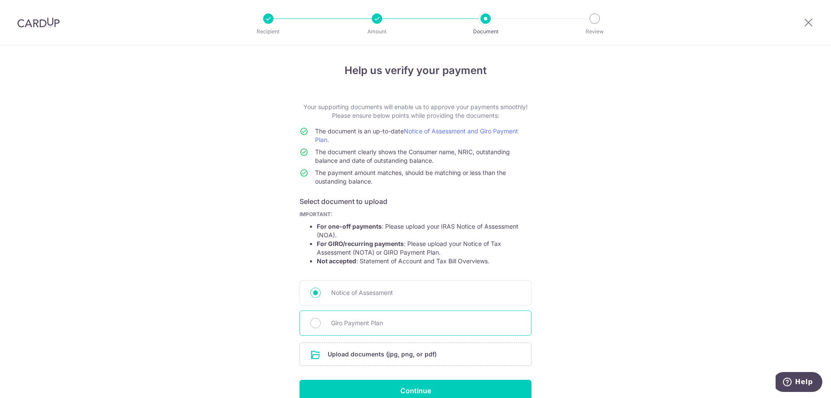
click at [416, 318] on span "Giro Payment Plan" at bounding box center [426, 323] width 190 height 10
click at [321, 318] on input "Giro Payment Plan" at bounding box center [315, 323] width 10 height 10
radio input "true"
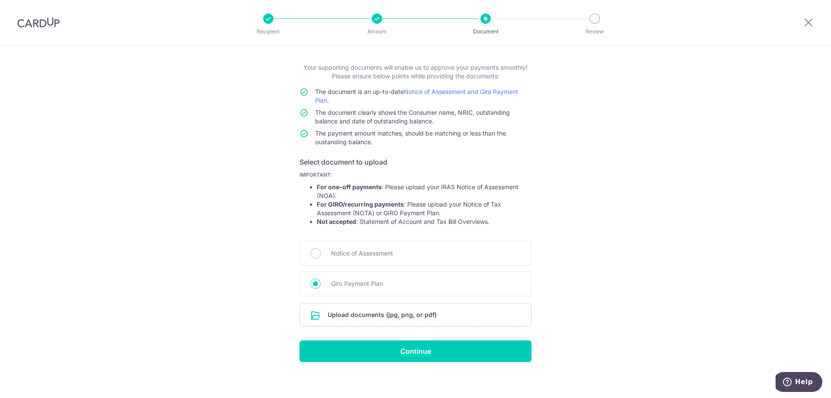
scroll to position [44, 0]
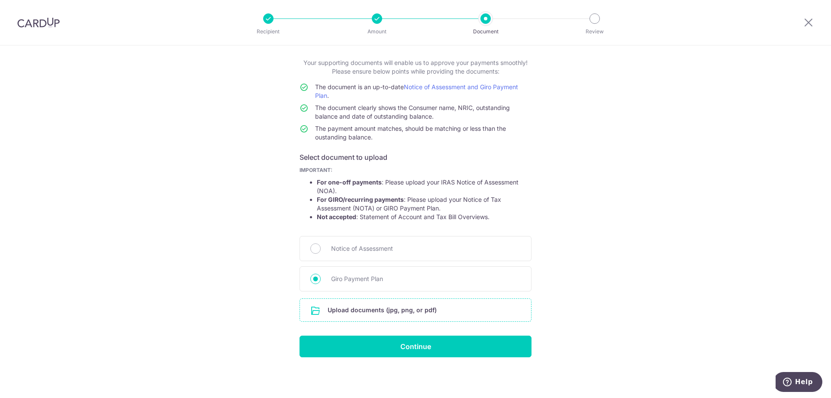
click at [368, 307] on input "file" at bounding box center [415, 310] width 231 height 23
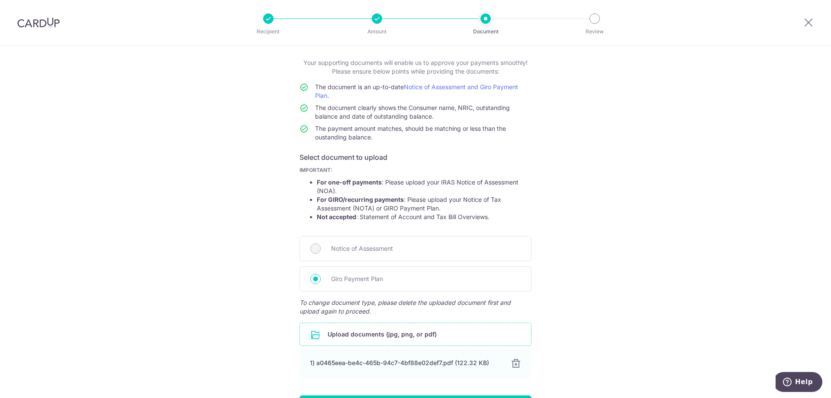
click at [239, 171] on div "Help us verify your payment Your supporting documents will enable us to approve…" at bounding box center [415, 229] width 831 height 456
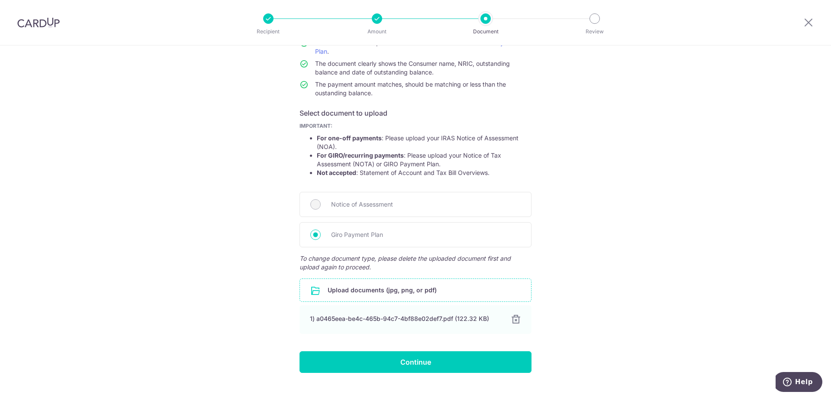
scroll to position [104, 0]
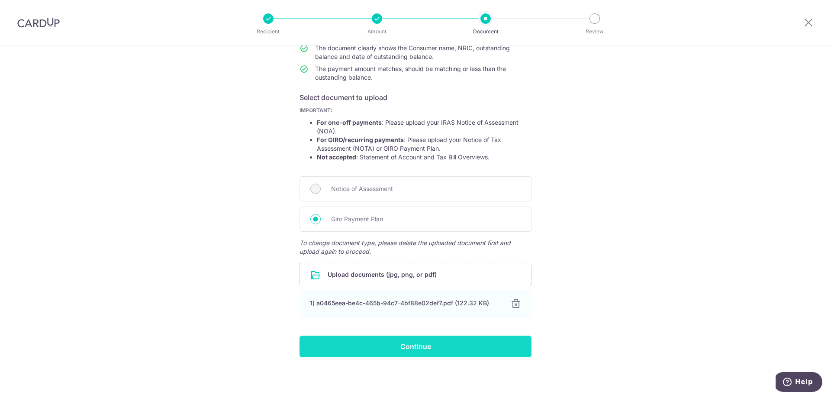
click at [459, 349] on input "Continue" at bounding box center [416, 347] width 232 height 22
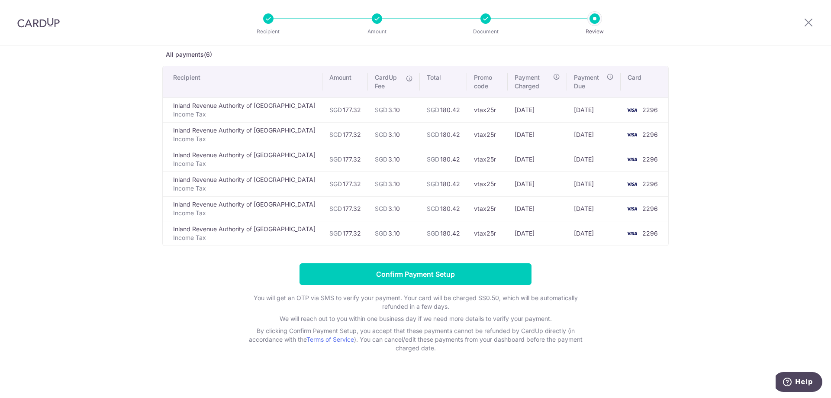
scroll to position [51, 0]
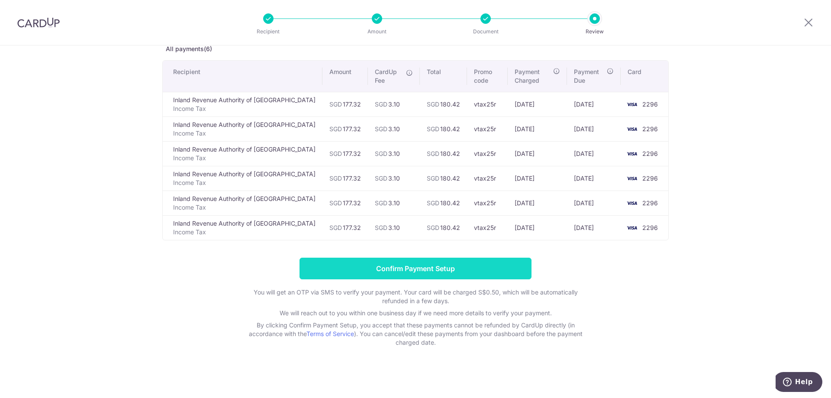
click at [402, 273] on input "Confirm Payment Setup" at bounding box center [416, 269] width 232 height 22
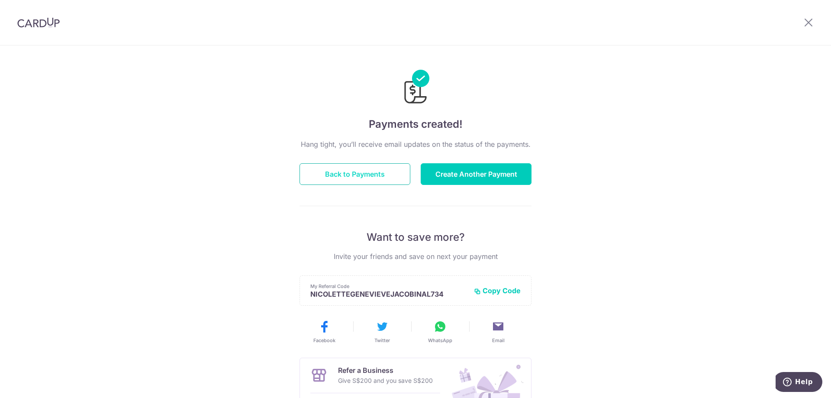
click at [366, 175] on button "Back to Payments" at bounding box center [355, 174] width 111 height 22
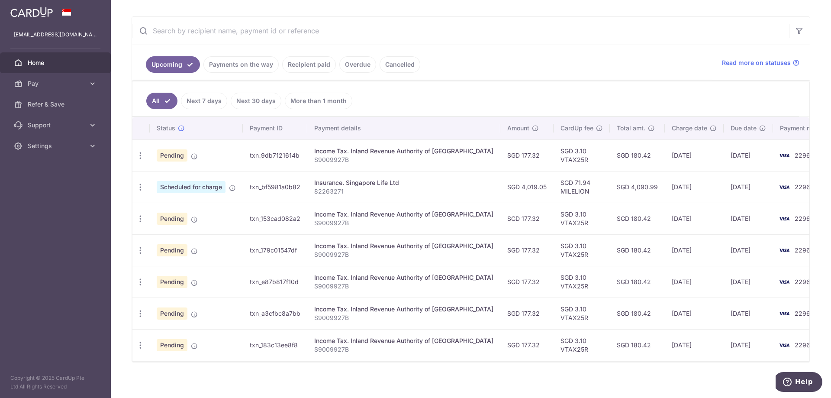
scroll to position [156, 0]
